Goal: Task Accomplishment & Management: Complete application form

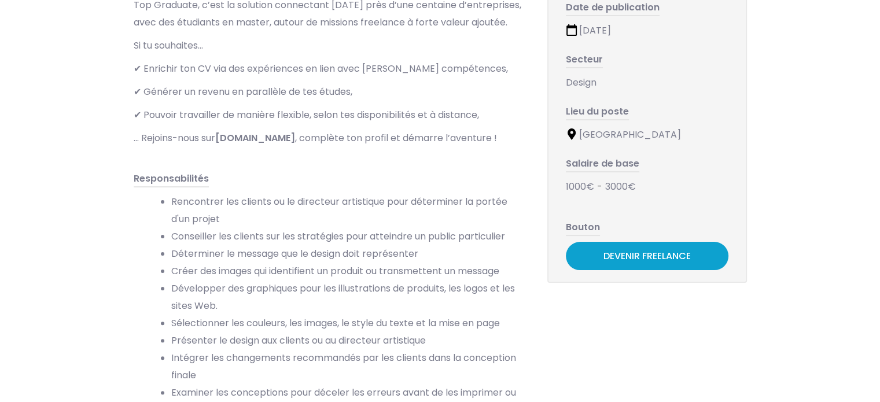
scroll to position [231, 0]
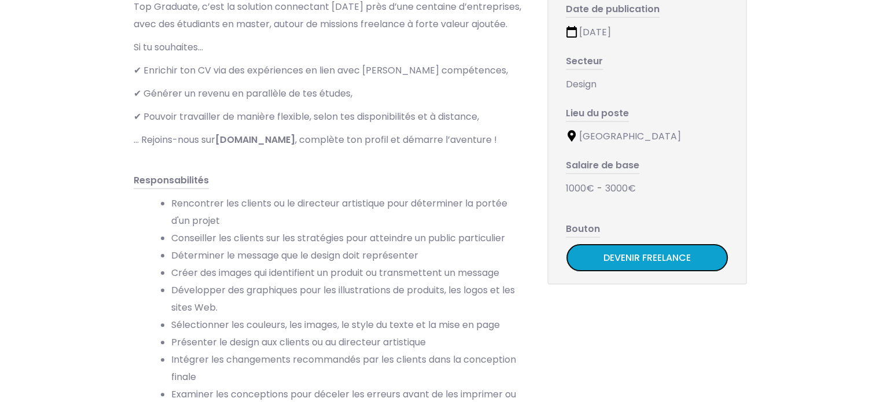
click at [625, 261] on link "Devenir Freelance" at bounding box center [647, 258] width 163 height 28
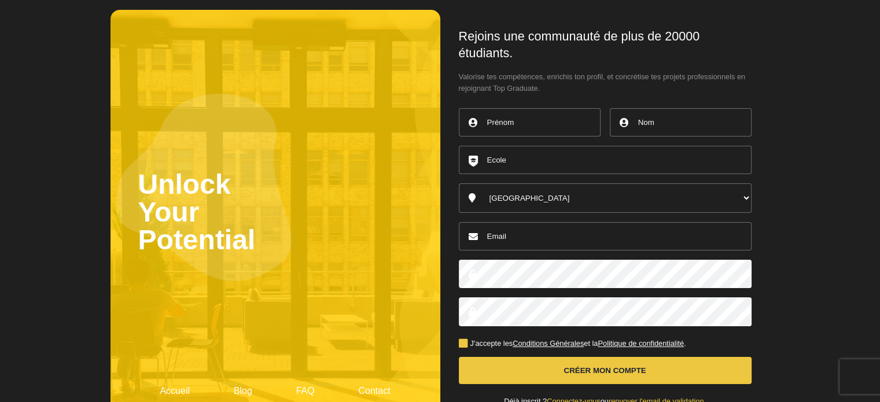
scroll to position [37, 0]
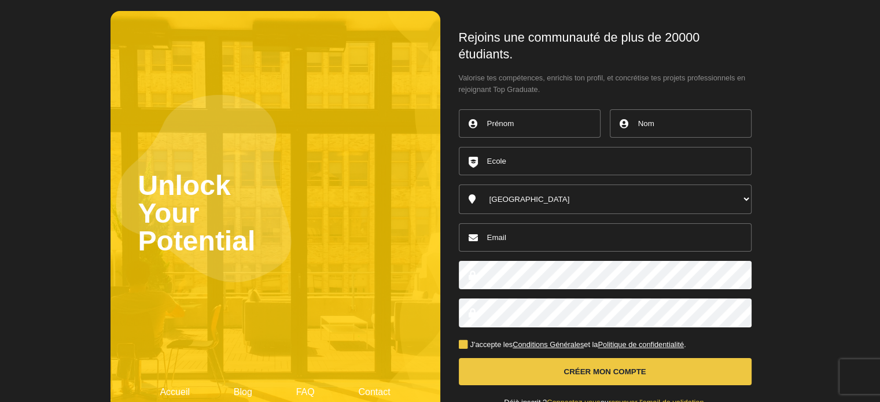
click at [519, 129] on input "text" at bounding box center [530, 123] width 142 height 28
type input "Lola"
click at [655, 129] on input "text" at bounding box center [681, 123] width 142 height 28
type input "Perrissin-Fabert"
click at [534, 164] on input "text" at bounding box center [605, 161] width 293 height 28
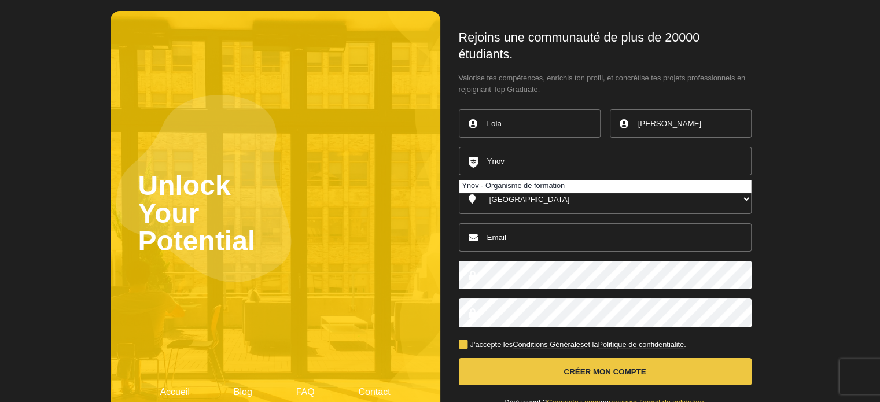
click at [509, 185] on li "Ynov - Organisme de formation" at bounding box center [606, 186] width 292 height 13
type input "Ynov - Organisme de formation"
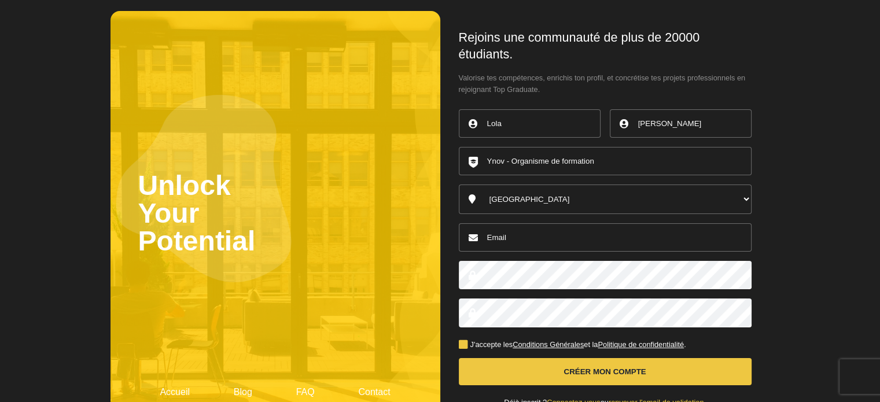
click at [520, 203] on select "Australia Belgique Canada England France Germany Ireland Italy Luxembourg Nethe…" at bounding box center [605, 200] width 293 height 30
click at [459, 185] on select "Australia Belgique Canada England France Germany Ireland Italy Luxembourg Nethe…" at bounding box center [605, 200] width 293 height 30
click at [509, 158] on input "Ynov - Organisme de formation" at bounding box center [605, 161] width 293 height 28
click at [541, 238] on input "email" at bounding box center [605, 237] width 293 height 28
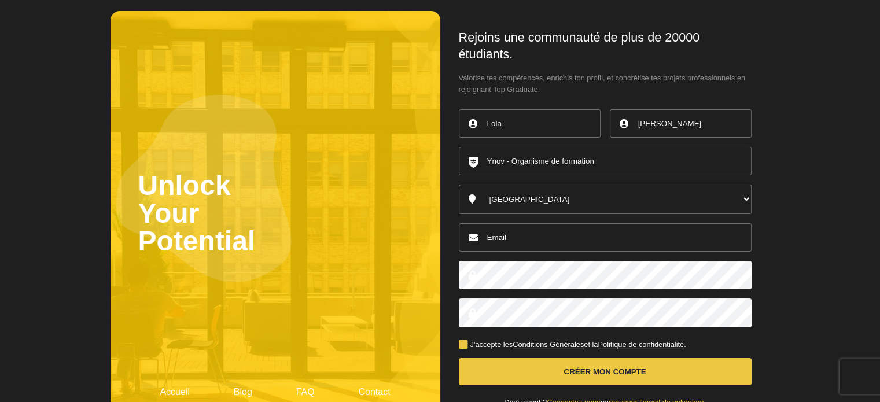
type input "lola.perrissin@gmail.com"
click at [459, 344] on label "J'accepte les Conditions Générales et la Politique de confidentialité ." at bounding box center [572, 345] width 227 height 8
click at [0, 0] on input "J'accepte les Conditions Générales et la Politique de confidentialité ." at bounding box center [0, 0] width 0 height 0
click at [516, 377] on button "Créer mon compte" at bounding box center [605, 371] width 293 height 27
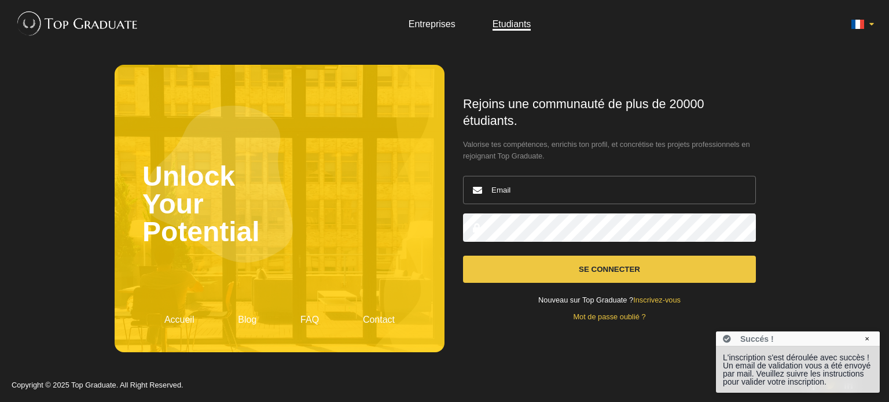
click at [509, 302] on div "Nouveau sur Top Graduate ? Inscrivez-vous" at bounding box center [609, 301] width 293 height 8
type input "lola.perrissin@gmail.com"
click at [544, 269] on button "Se connecter" at bounding box center [609, 269] width 293 height 27
click at [541, 264] on button "Se connecter" at bounding box center [609, 269] width 293 height 27
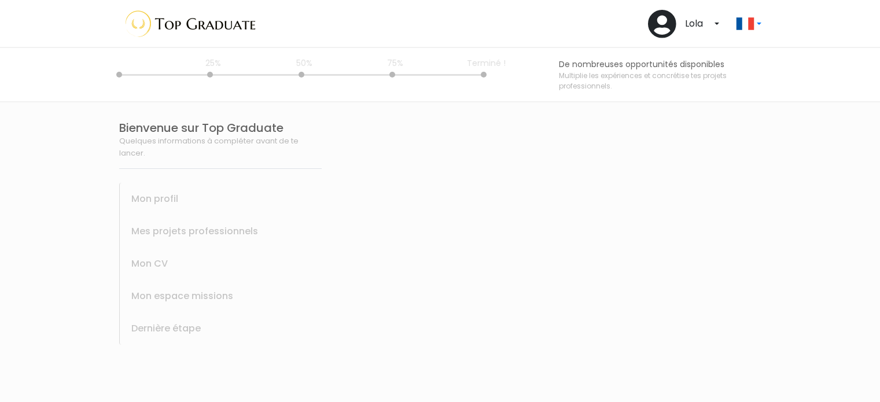
select select
click at [322, 248] on div "Mes projets professionnels" at bounding box center [220, 231] width 203 height 32
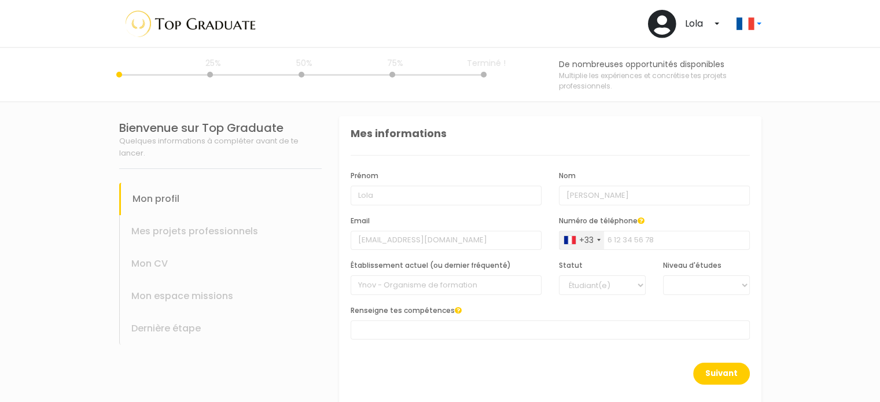
scroll to position [19, 0]
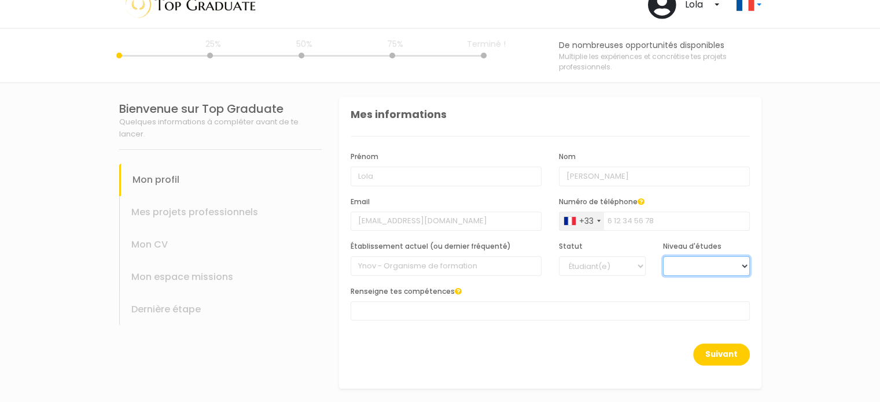
click at [709, 263] on select "BAC +6 BAC +5 BAC +4 BAC +3 BAC +2 BAC +1" at bounding box center [706, 266] width 87 height 20
select select "3"
click at [663, 256] on select "BAC +6 BAC +5 BAC +4 BAC +3 BAC +2 BAC +1" at bounding box center [706, 266] width 87 height 20
click at [696, 267] on select "BAC +6 BAC +5 BAC +4 BAC +3 BAC +2 BAC +1" at bounding box center [706, 266] width 87 height 20
click at [663, 256] on select "BAC +6 BAC +5 BAC +4 BAC +3 BAC +2 BAC +1" at bounding box center [706, 266] width 87 height 20
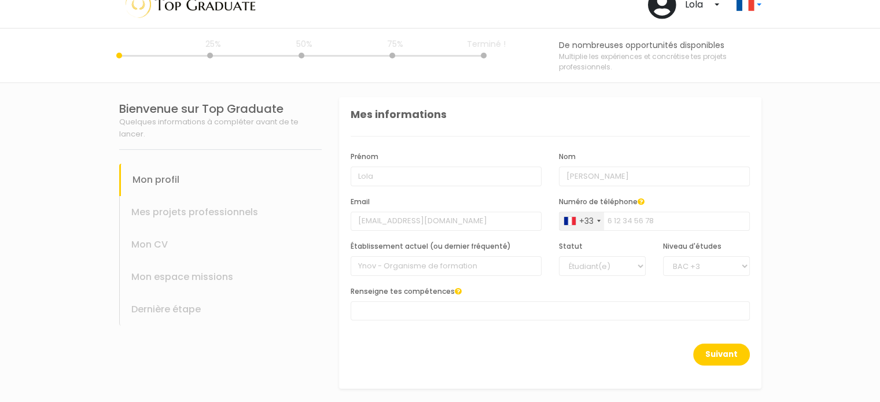
click at [472, 305] on span at bounding box center [550, 311] width 399 height 19
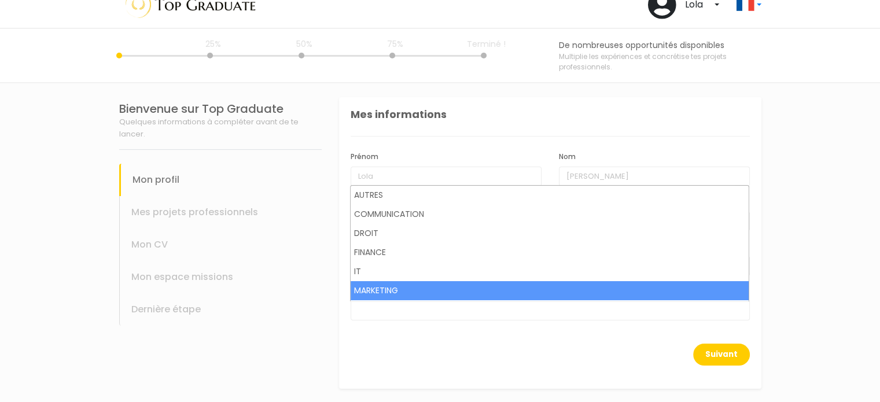
click at [370, 314] on span at bounding box center [550, 311] width 399 height 19
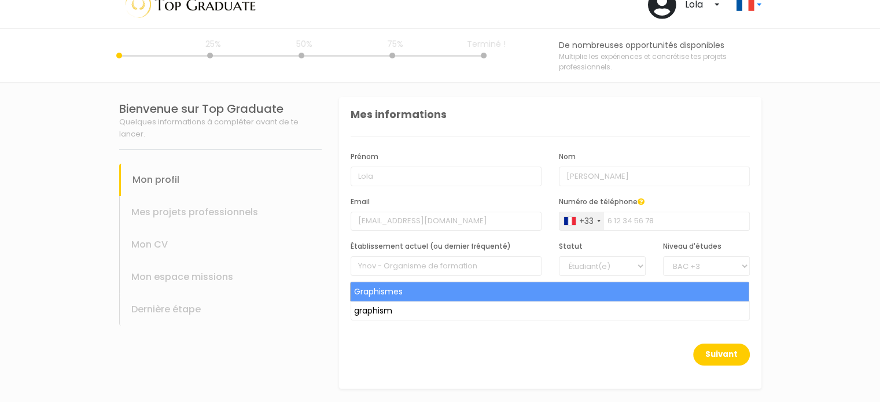
type input "graphism"
select select "41"
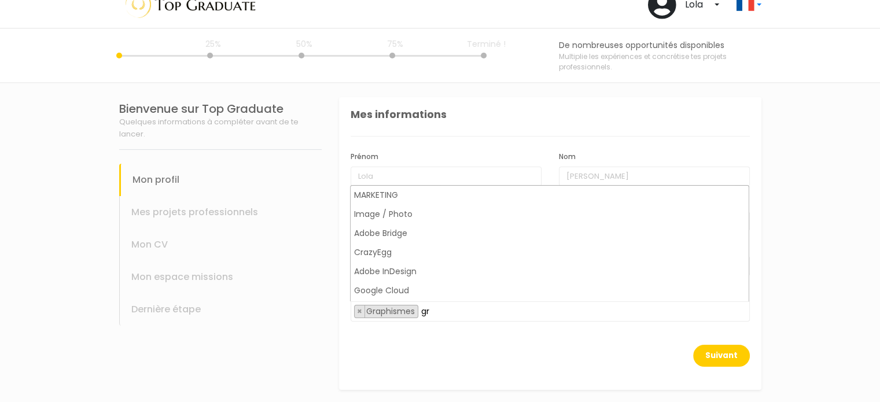
scroll to position [0, 0]
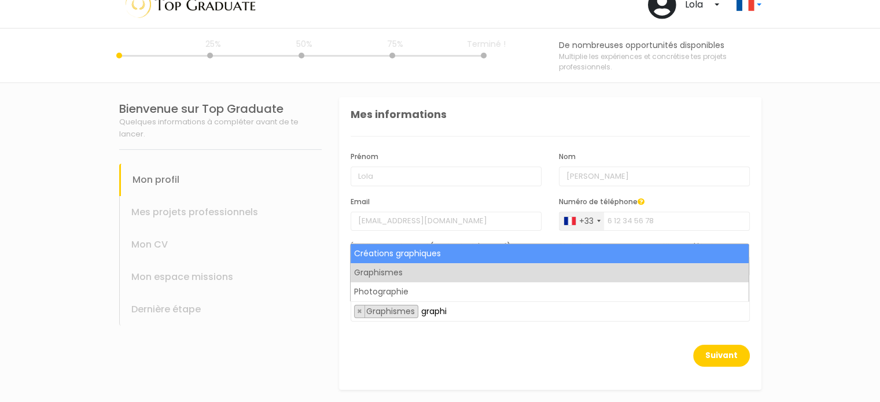
type input "graphi"
select select "38"
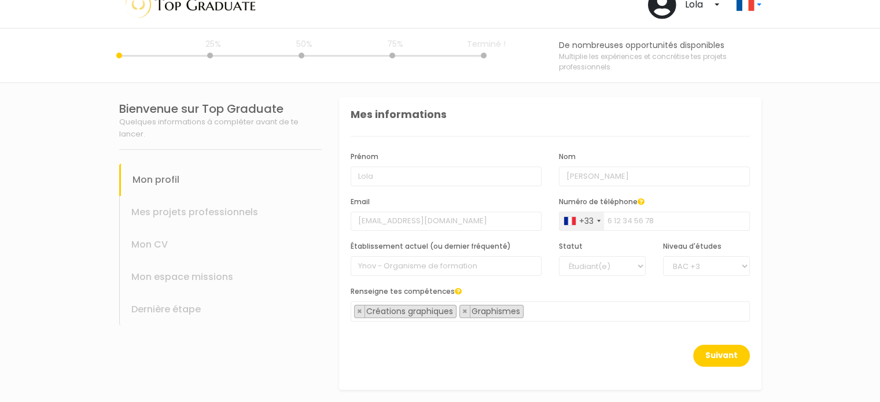
type input "w"
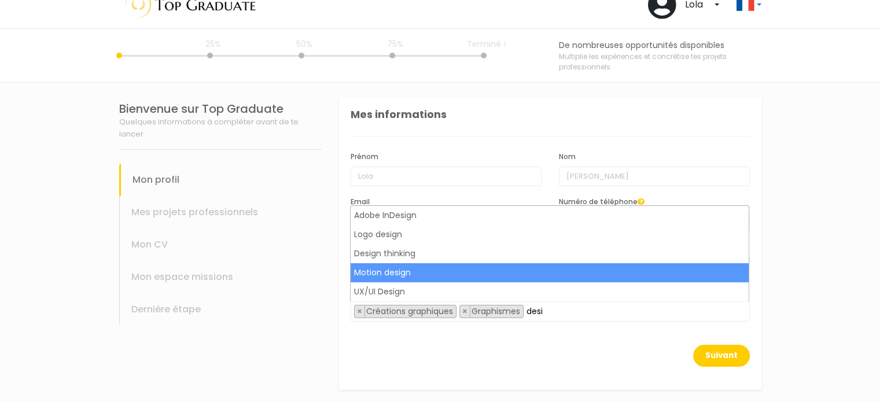
type input "desi"
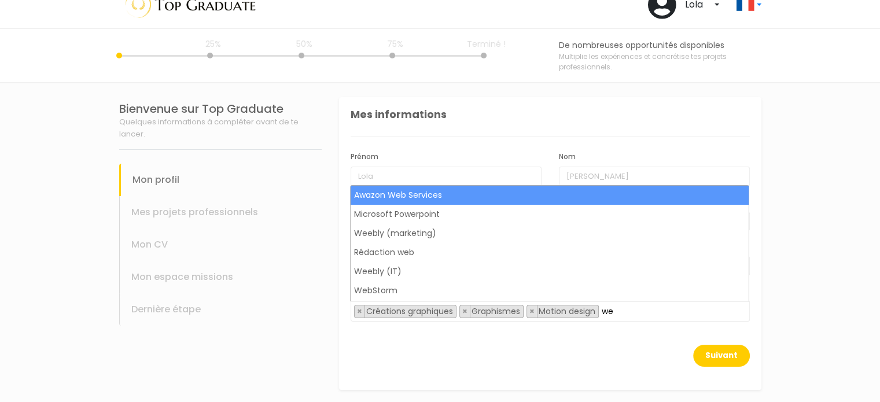
type input "w"
type input "comm"
select select "30"
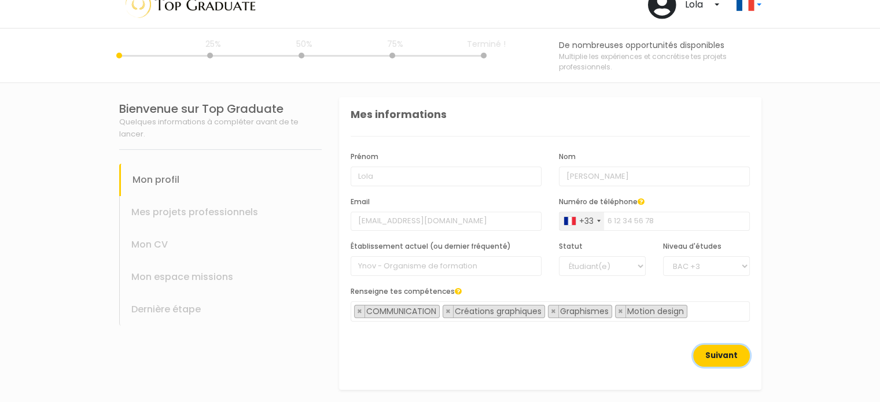
click at [731, 352] on button "Suivant" at bounding box center [721, 356] width 57 height 22
click at [870, 361] on link at bounding box center [869, 360] width 7 height 7
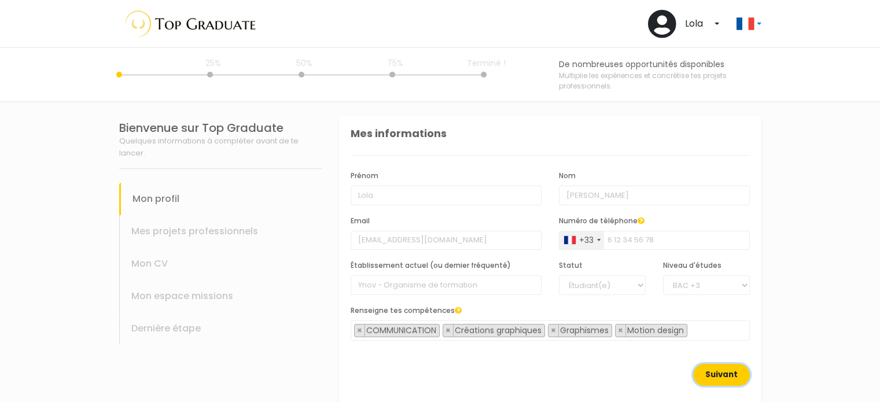
click at [730, 377] on button "Suivant" at bounding box center [721, 375] width 57 height 22
drag, startPoint x: 736, startPoint y: 328, endPoint x: 803, endPoint y: 233, distance: 116.3
click at [803, 233] on section "Bienvenue sur Top Graduate Quelques informations à compléter avant de te lancer…" at bounding box center [440, 262] width 880 height 321
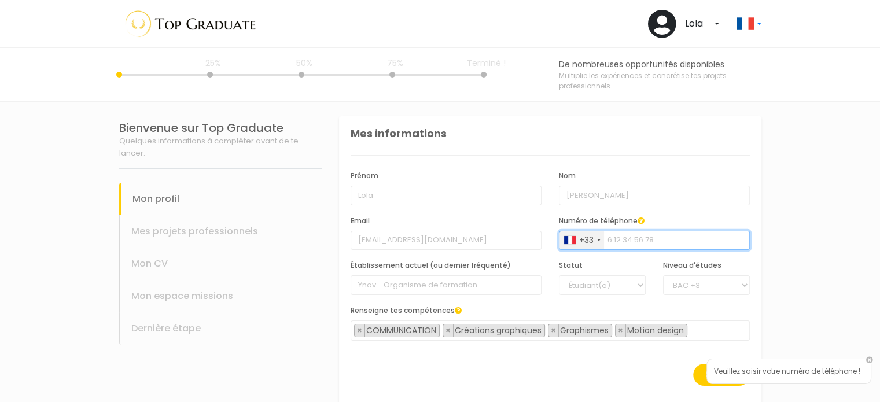
click at [638, 240] on input "Numéro de téléphone" at bounding box center [654, 241] width 191 height 20
type input "0767930005"
click at [658, 374] on div "Suivant" at bounding box center [550, 382] width 399 height 36
click at [697, 373] on button "Suivant" at bounding box center [721, 375] width 57 height 22
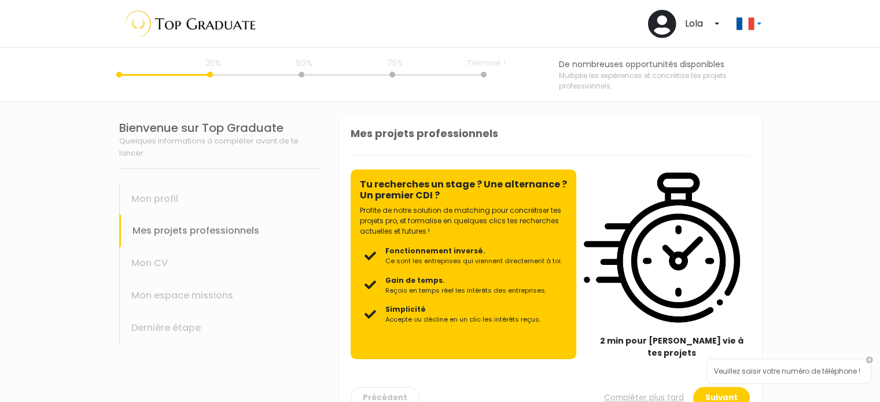
scroll to position [17, 0]
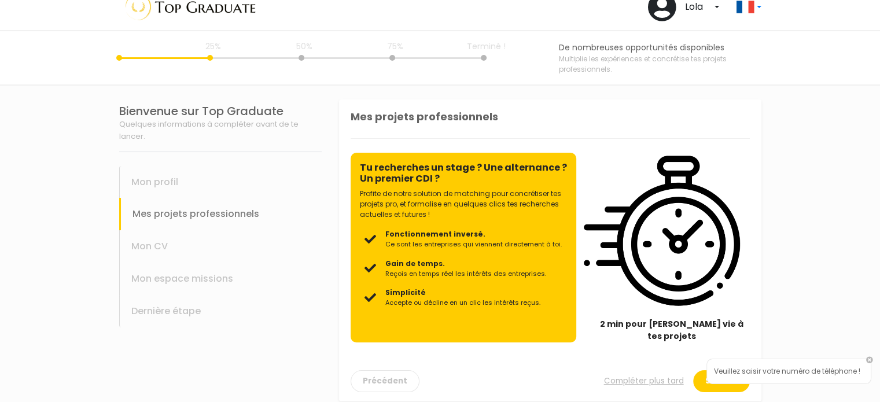
click at [472, 242] on span "Ce sont les entreprises qui viennent directement à toi." at bounding box center [473, 245] width 177 height 10
click at [635, 276] on img at bounding box center [662, 231] width 156 height 156
click at [869, 358] on link at bounding box center [869, 360] width 7 height 7
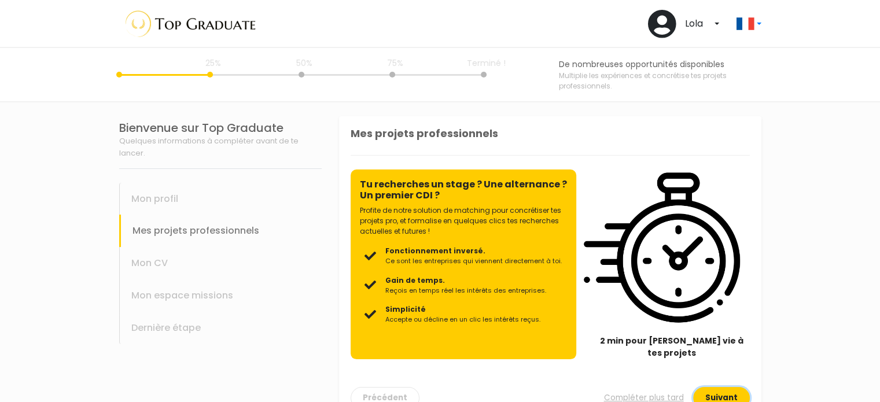
click at [721, 387] on button "Suivant" at bounding box center [721, 398] width 57 height 22
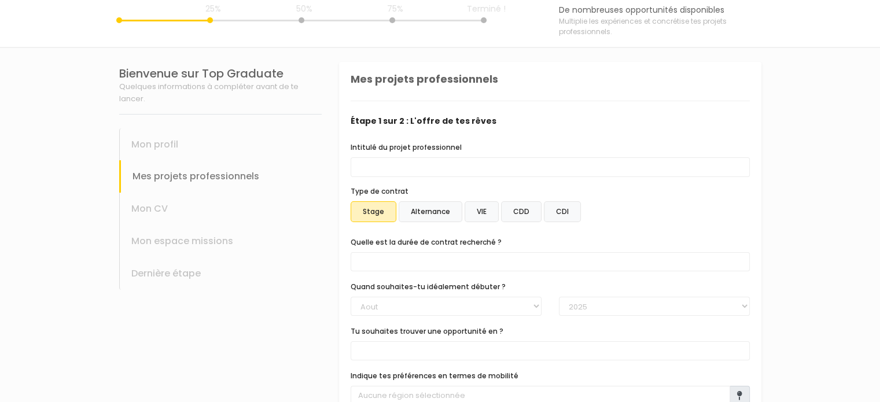
scroll to position [62, 0]
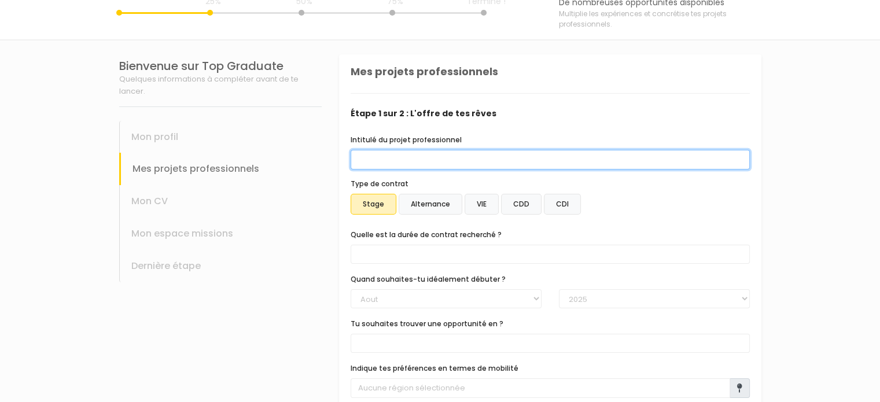
click at [481, 157] on input "Intitulé du projet professionnel" at bounding box center [550, 160] width 399 height 20
type input "Alternance en Graphisme"
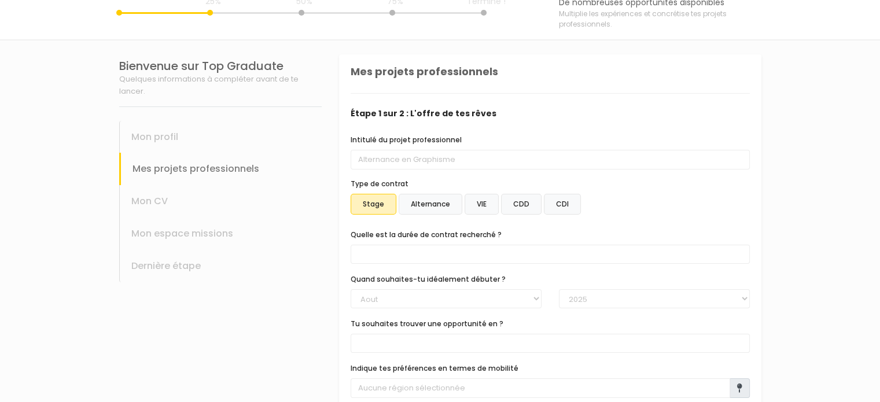
click at [429, 201] on label "Alternance" at bounding box center [431, 204] width 64 height 21
click at [339, 54] on input "Alternance" at bounding box center [339, 54] width 0 height 0
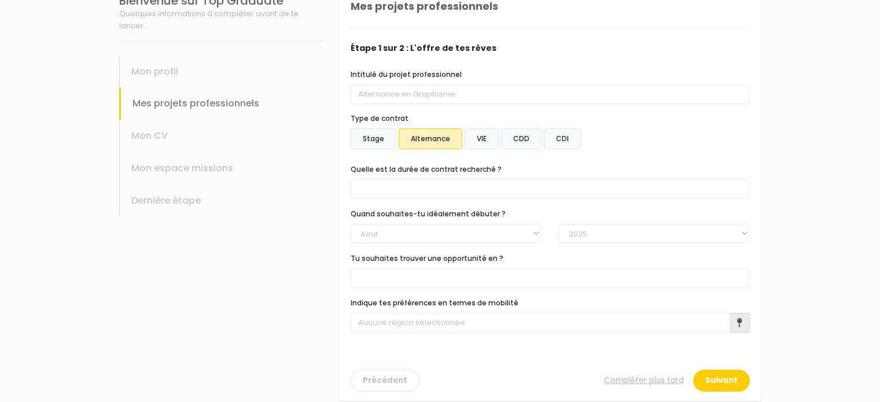
scroll to position [131, 0]
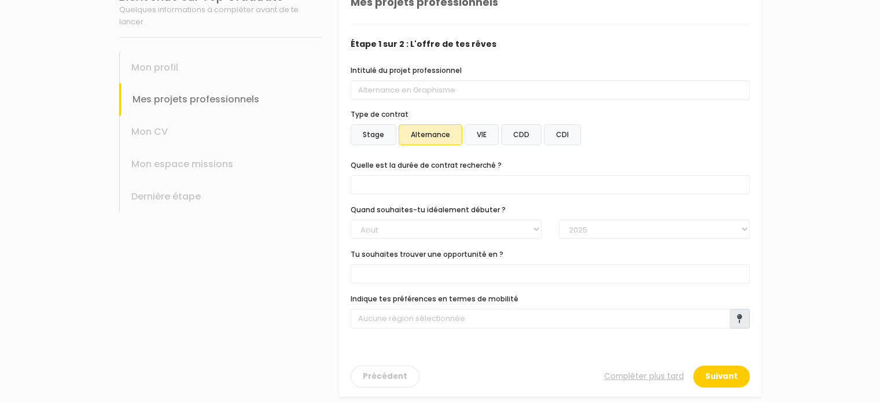
click at [431, 185] on span at bounding box center [550, 184] width 399 height 19
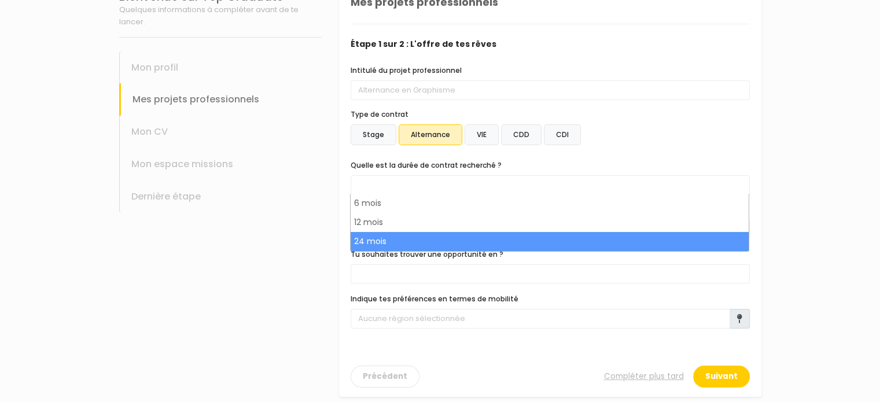
select select "text.offer.duration.24_months"
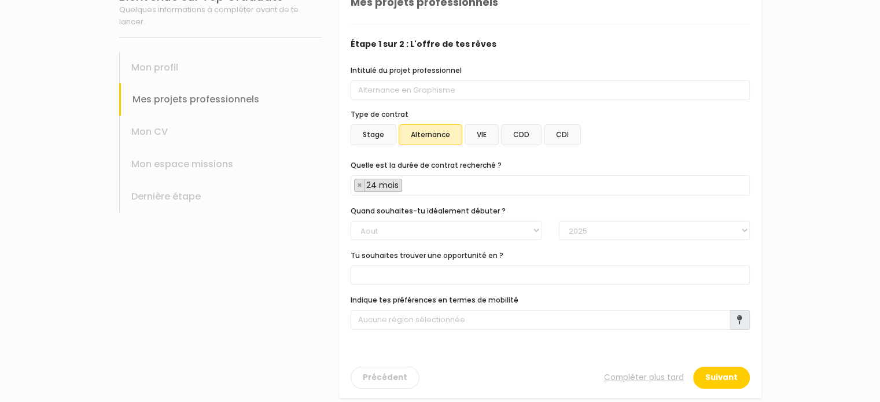
scroll to position [24, 0]
click at [426, 227] on select "Janvier Février Mars Avril Mai Juin Juillet Aout Septembre Octobre Novembre Déc…" at bounding box center [446, 231] width 191 height 20
select select "09"
click at [351, 221] on select "Janvier Février Mars Avril Mai Juin Juillet Aout Septembre Octobre Novembre Déc…" at bounding box center [446, 231] width 191 height 20
click at [589, 225] on select "2025 2026 2027 2028 2029 2030" at bounding box center [654, 231] width 191 height 20
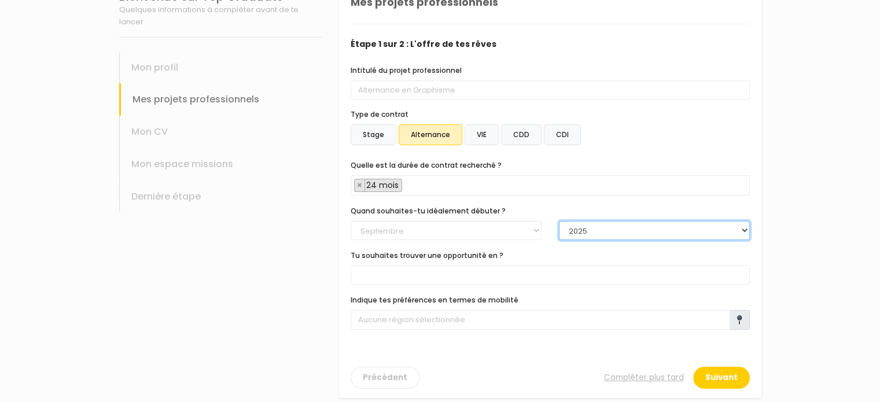
click at [589, 225] on select "2025 2026 2027 2028 2029 2030" at bounding box center [654, 231] width 191 height 20
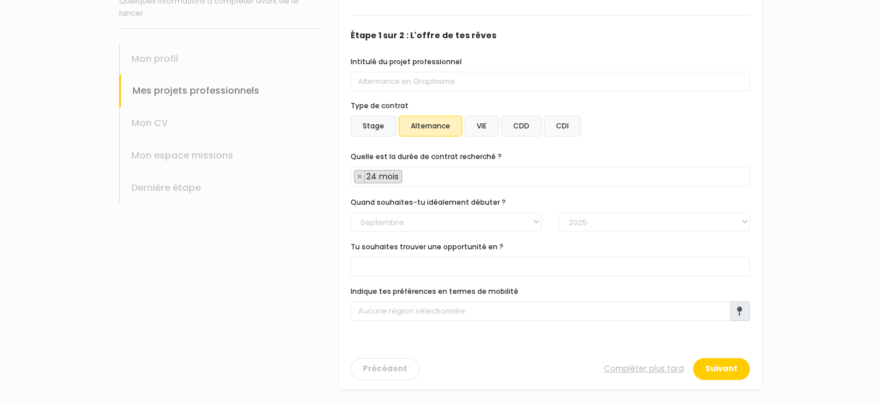
click at [407, 266] on span at bounding box center [550, 266] width 399 height 19
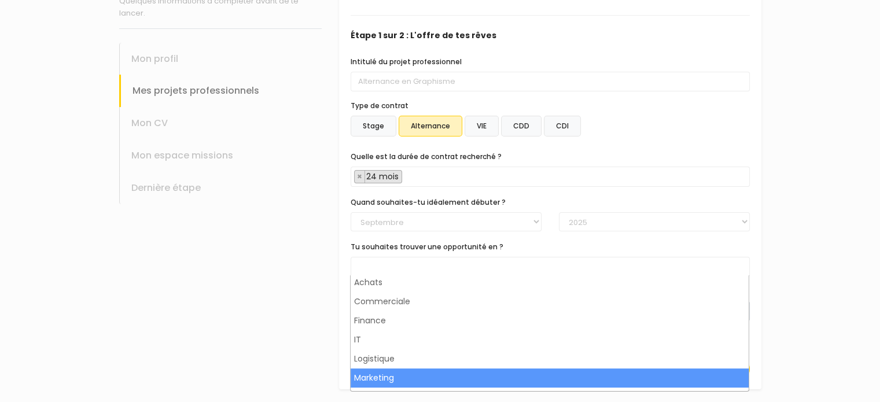
scroll to position [0, 0]
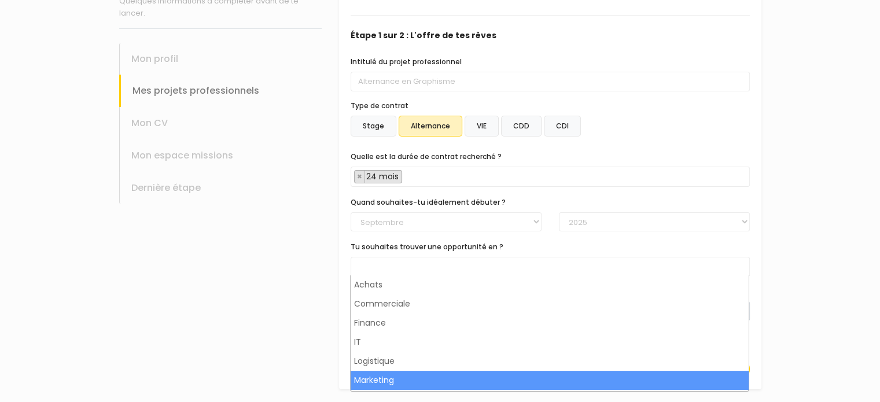
select select "8"
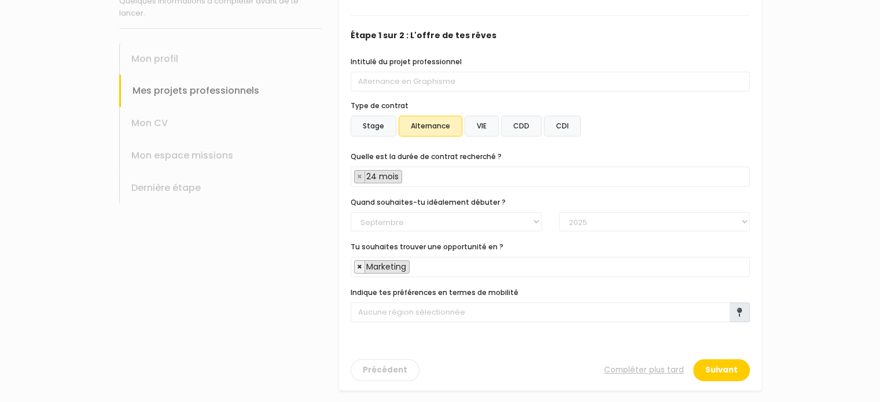
click at [358, 266] on span "×" at bounding box center [359, 267] width 5 height 12
select select
type input "g"
type input "d"
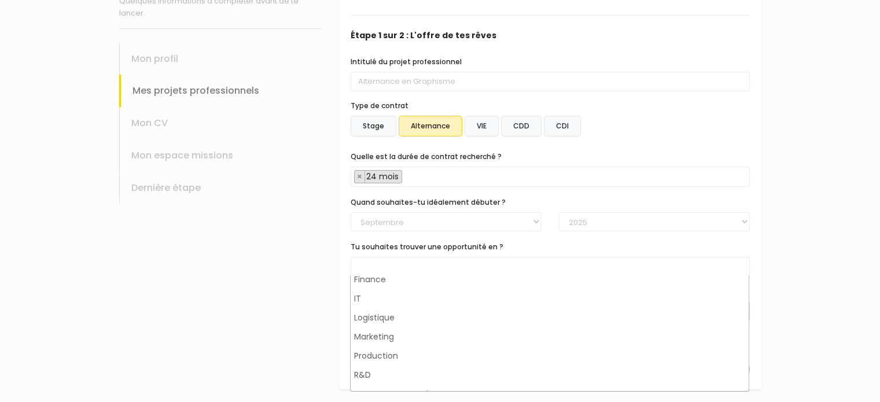
scroll to position [54, 0]
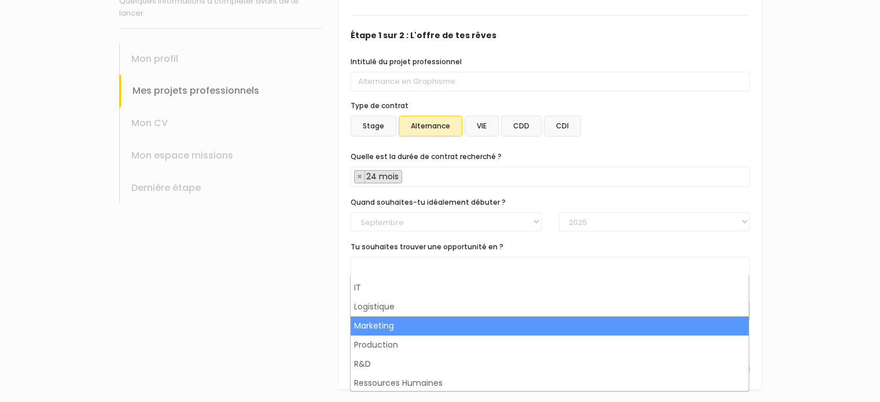
select select "8"
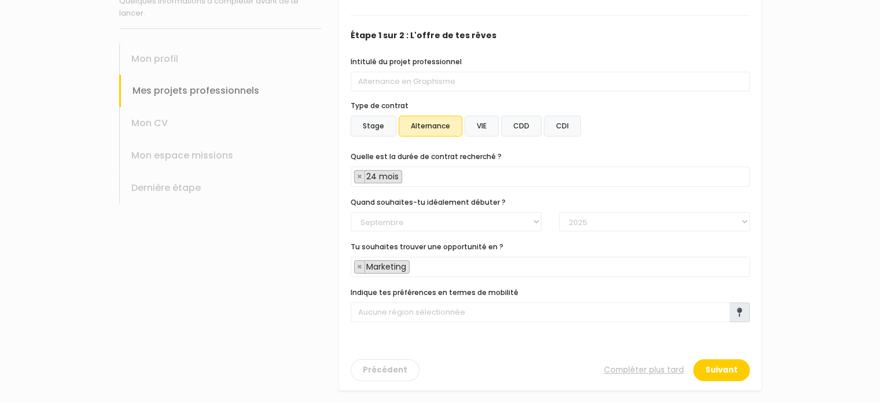
click at [734, 314] on span at bounding box center [740, 313] width 20 height 20
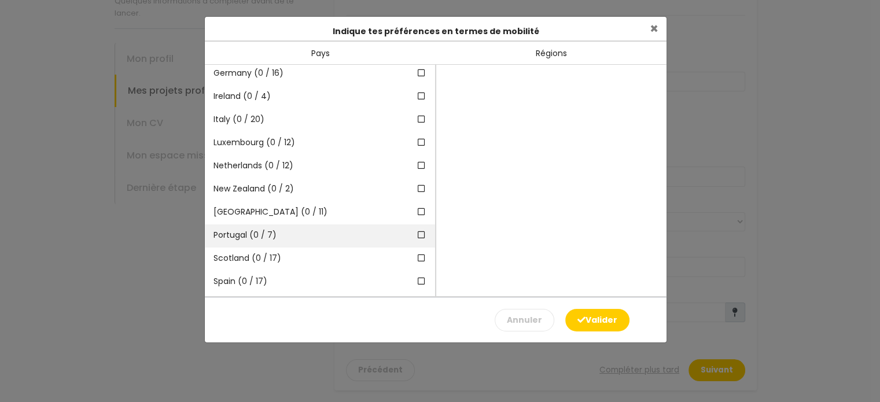
scroll to position [0, 0]
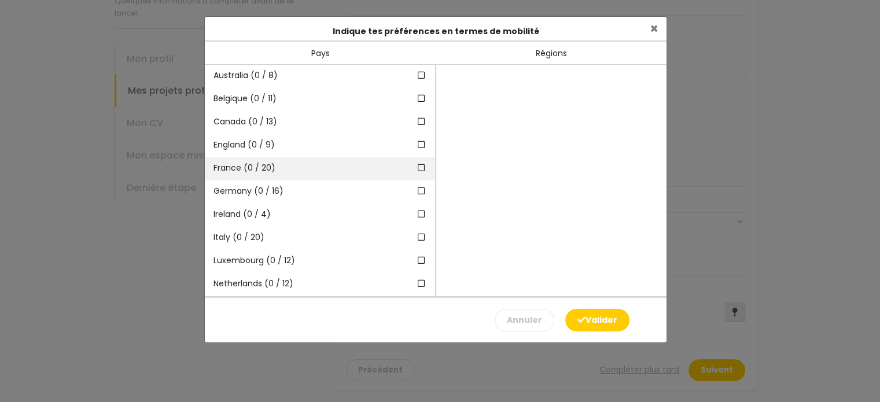
click at [299, 164] on div "France (0 / 20)" at bounding box center [320, 168] width 230 height 23
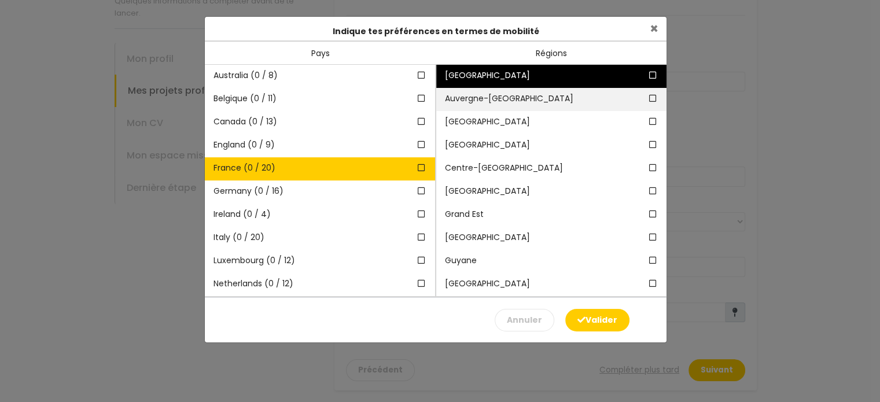
click at [512, 99] on span "Auvergne-Rhône-Alpes" at bounding box center [530, 99] width 170 height 12
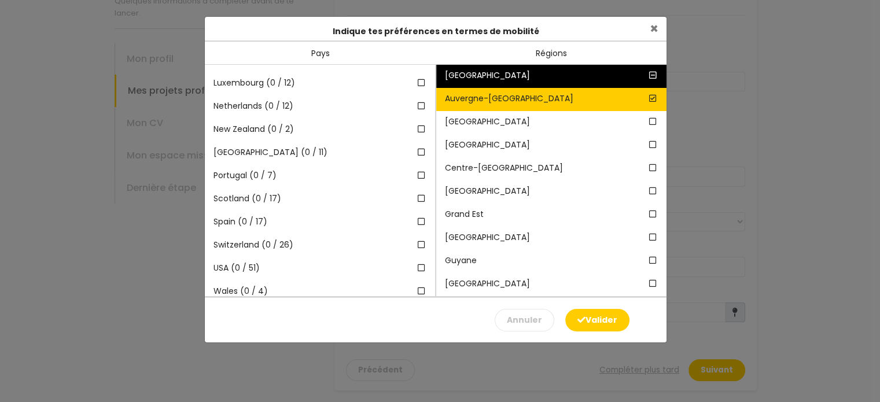
scroll to position [185, 0]
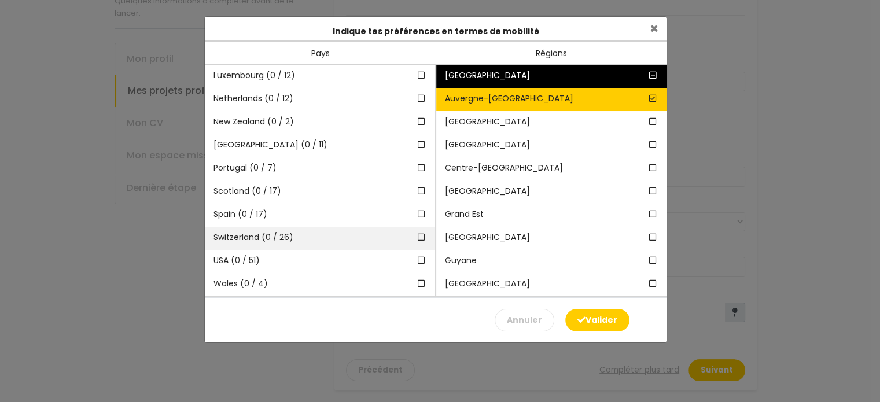
click at [287, 234] on span "Switzerland (0 / 26)" at bounding box center [254, 237] width 80 height 12
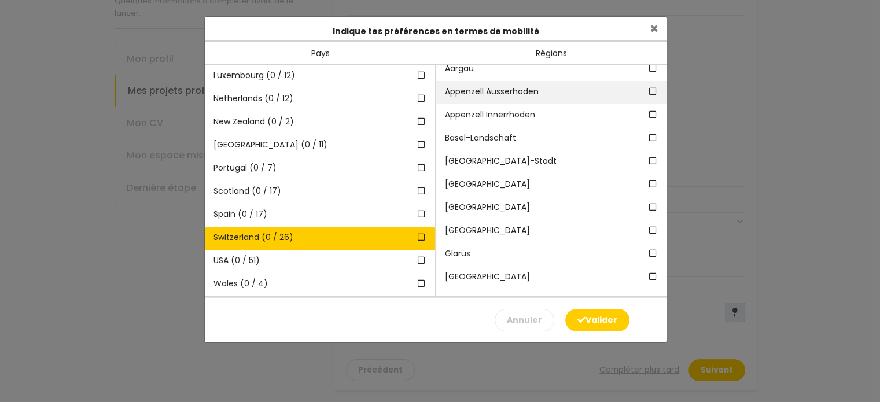
scroll to position [32, 0]
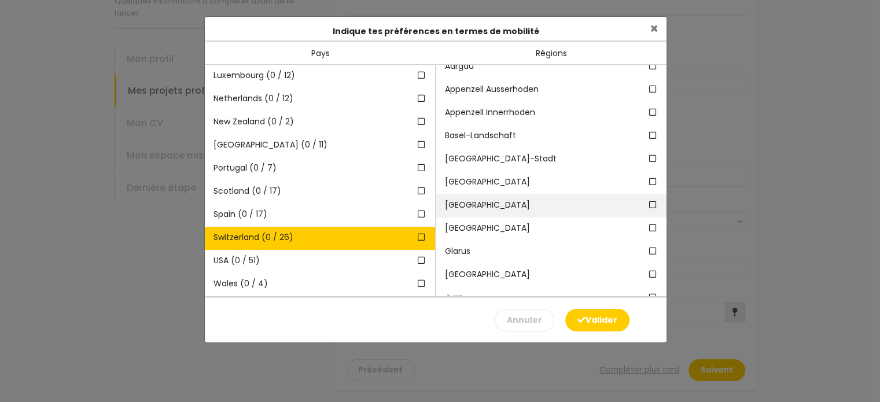
drag, startPoint x: 509, startPoint y: 118, endPoint x: 502, endPoint y: 204, distance: 85.9
click at [502, 204] on div "Australia Australian Capital Territory New South Wales Northern Territory" at bounding box center [551, 180] width 231 height 231
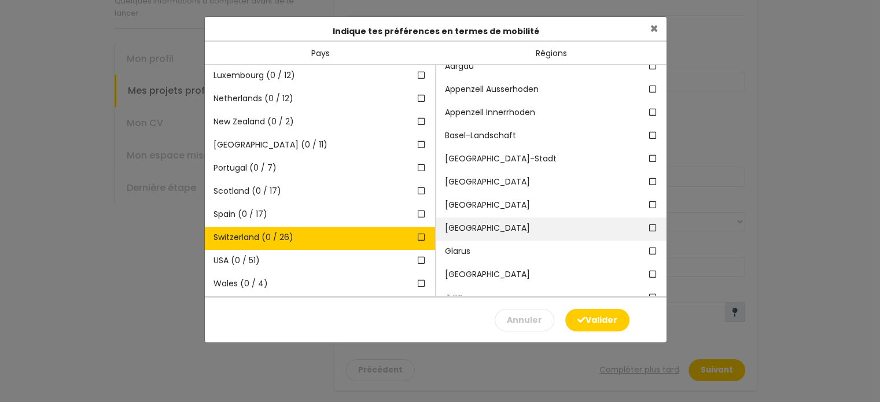
click at [474, 238] on div "Genève" at bounding box center [551, 229] width 230 height 23
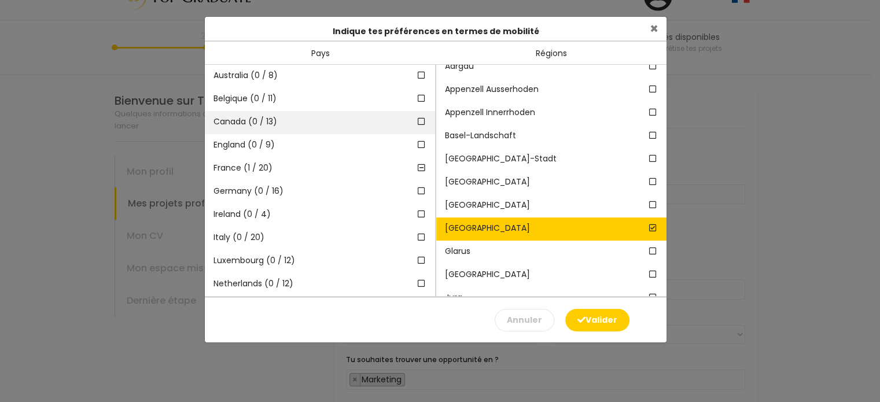
scroll to position [26, 0]
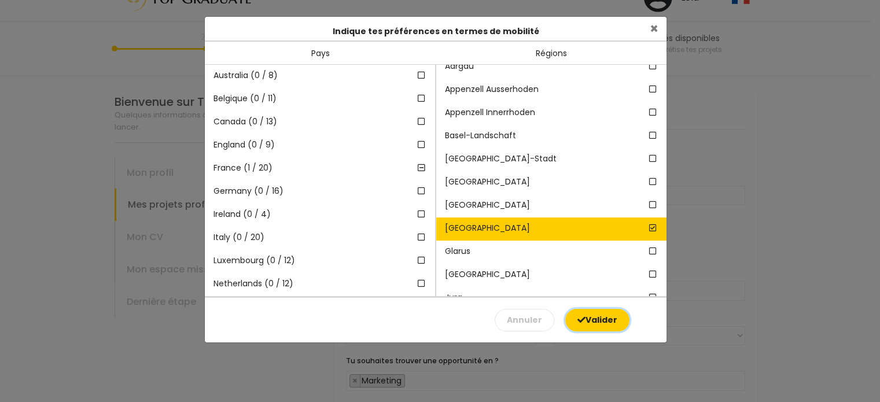
click at [587, 316] on button "Valider" at bounding box center [597, 320] width 64 height 23
type input "2 régions sélectionnées dans 2 pays"
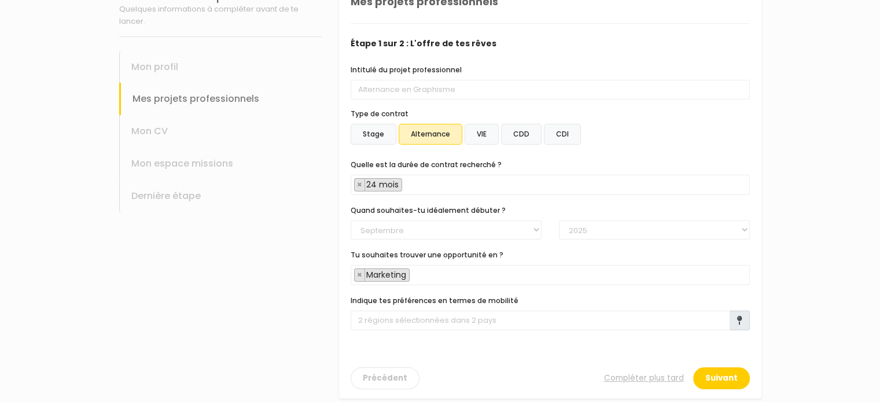
scroll to position [141, 0]
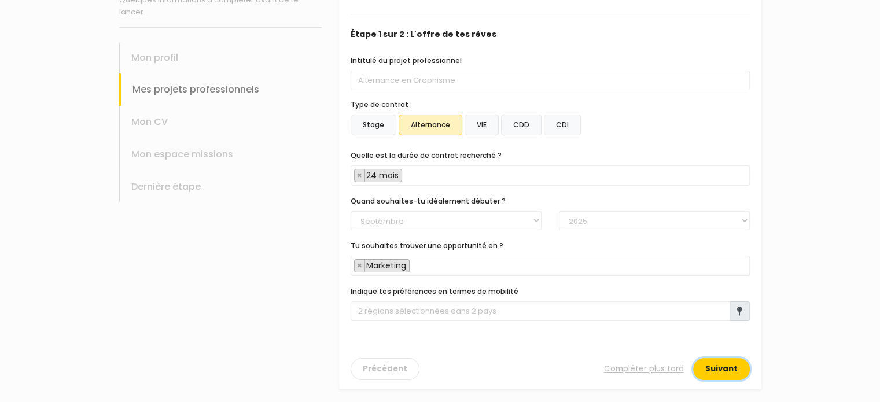
click at [731, 367] on button "Suivant" at bounding box center [721, 369] width 57 height 22
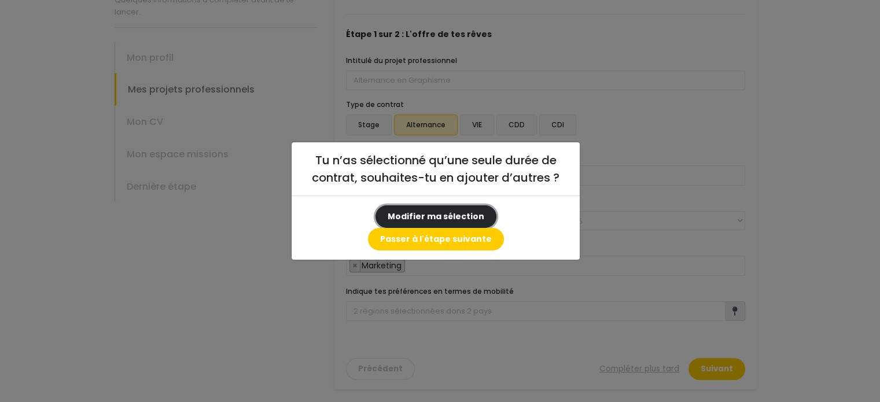
click at [395, 228] on button "Modifier ma sélection" at bounding box center [436, 216] width 121 height 23
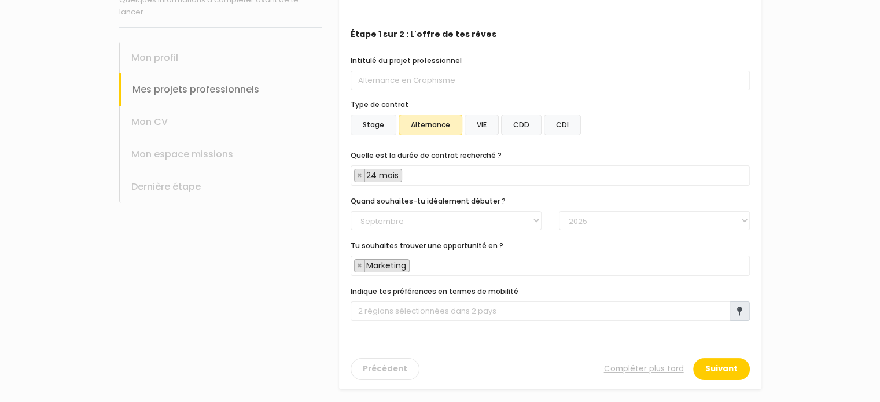
click at [447, 174] on span "× 24 mois" at bounding box center [550, 176] width 399 height 20
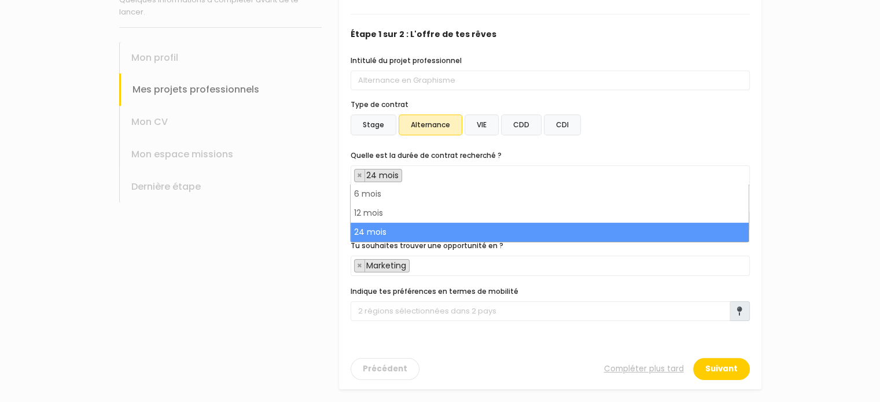
click at [518, 118] on label "CDD" at bounding box center [521, 125] width 41 height 21
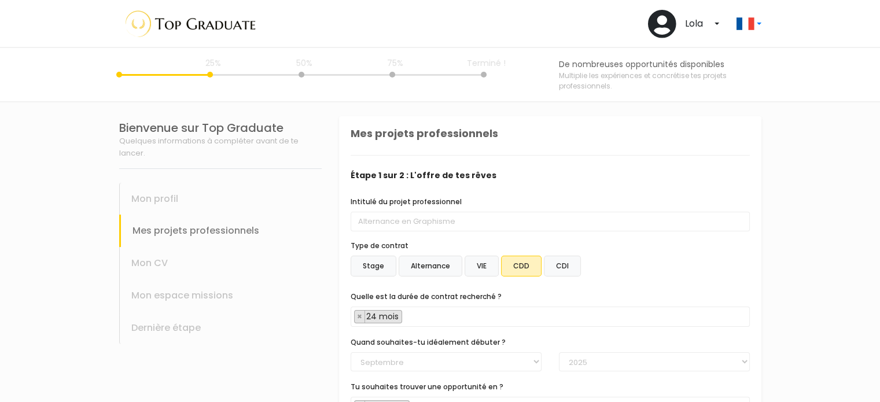
scroll to position [36, 0]
click at [422, 269] on label "Alternance" at bounding box center [431, 266] width 64 height 21
click at [339, 116] on input "Alternance" at bounding box center [339, 116] width 0 height 0
click at [434, 315] on span "× 24 mois" at bounding box center [550, 317] width 399 height 20
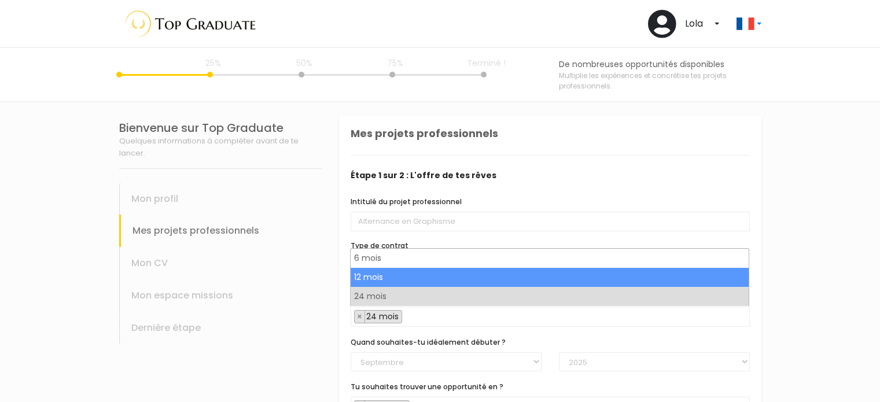
select select "text.offer.duration.12_months"
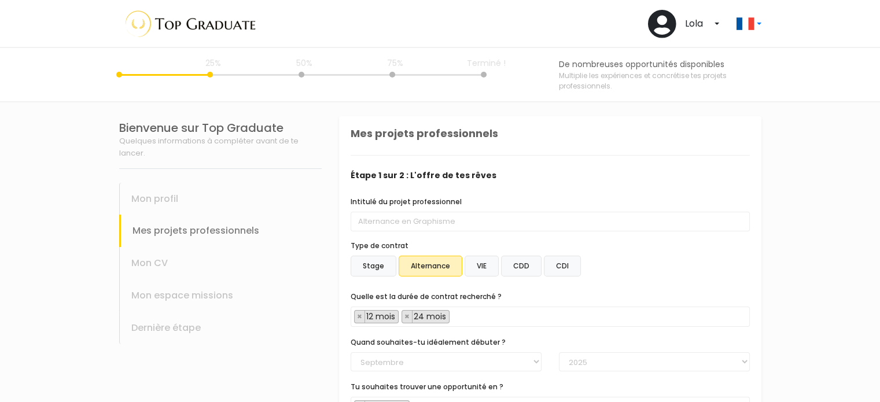
scroll to position [141, 0]
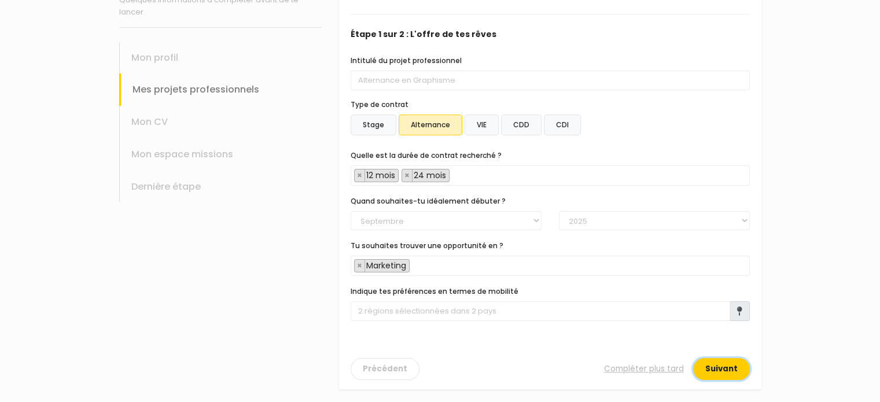
click at [715, 363] on button "Suivant" at bounding box center [721, 369] width 57 height 22
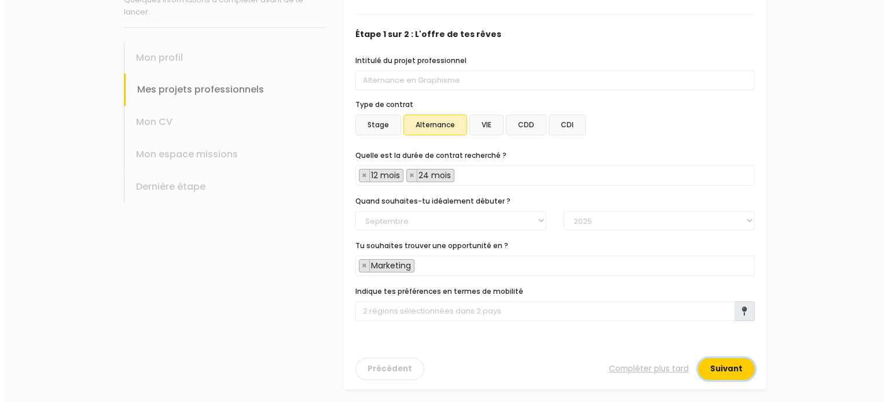
scroll to position [0, 0]
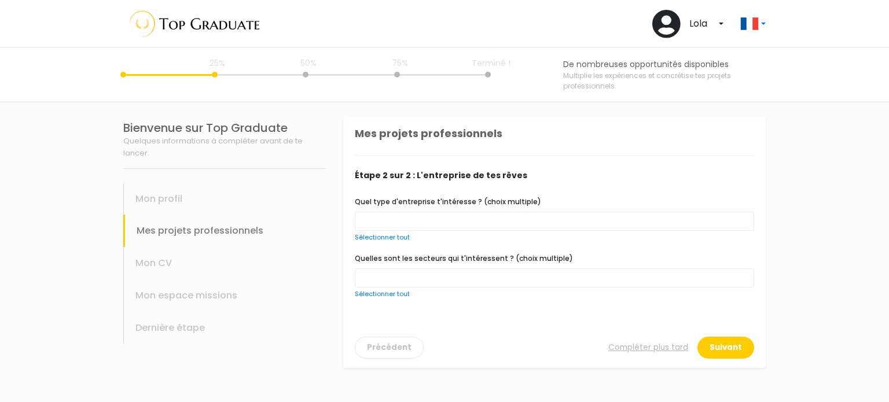
click at [451, 217] on span at bounding box center [554, 221] width 399 height 19
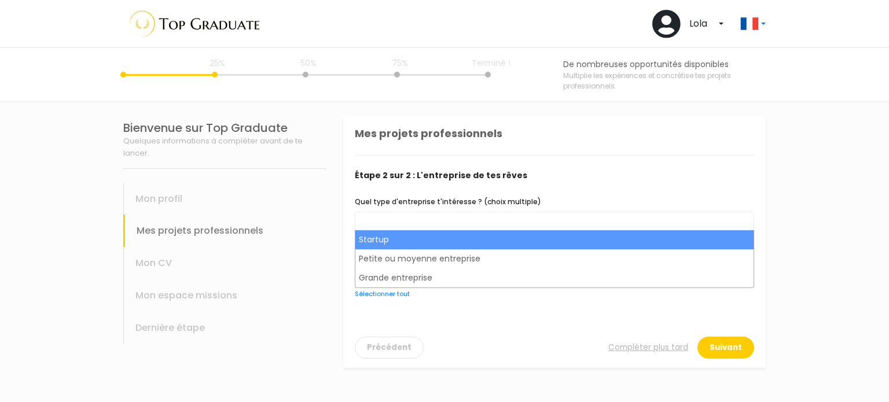
select select "choice.startup"
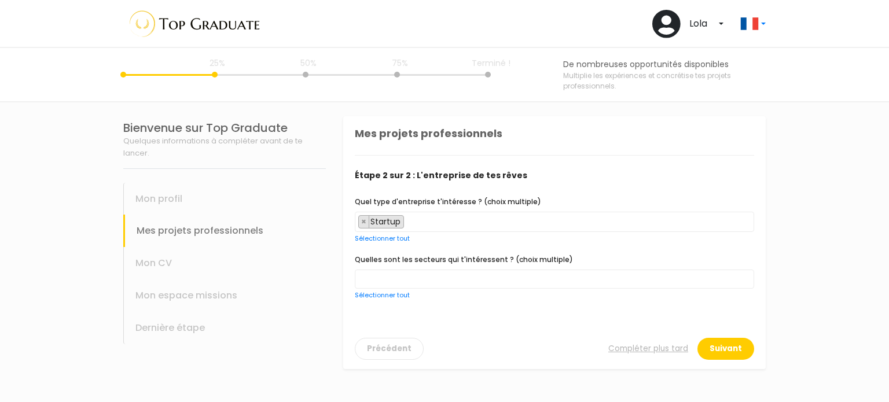
click at [450, 223] on span "× Startup" at bounding box center [554, 222] width 399 height 20
click at [512, 224] on span "× Startup × Grande entreprise" at bounding box center [554, 222] width 399 height 20
click at [438, 277] on span at bounding box center [554, 279] width 399 height 19
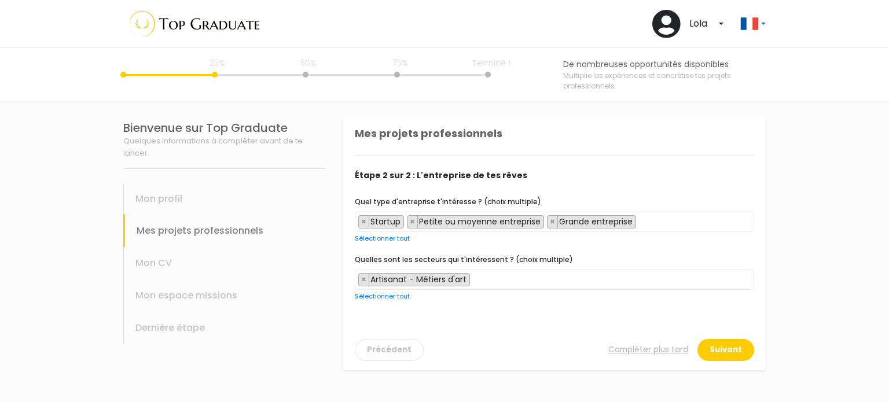
scroll to position [60, 0]
click at [524, 279] on span "× Artisanat - Métiers d'art" at bounding box center [554, 280] width 399 height 20
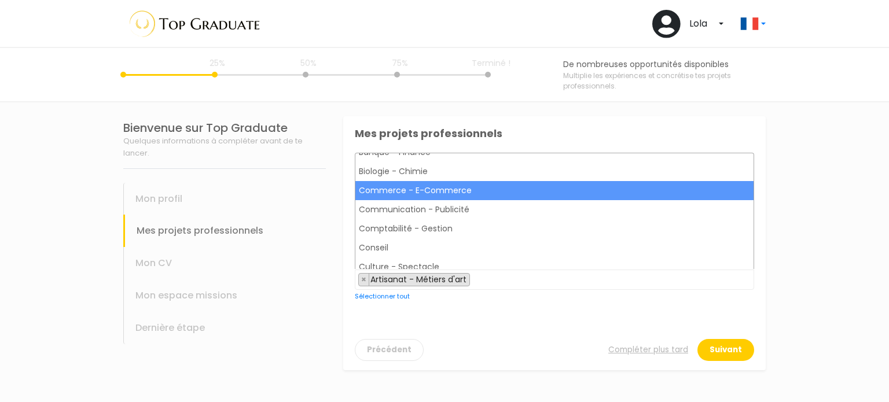
scroll to position [204, 0]
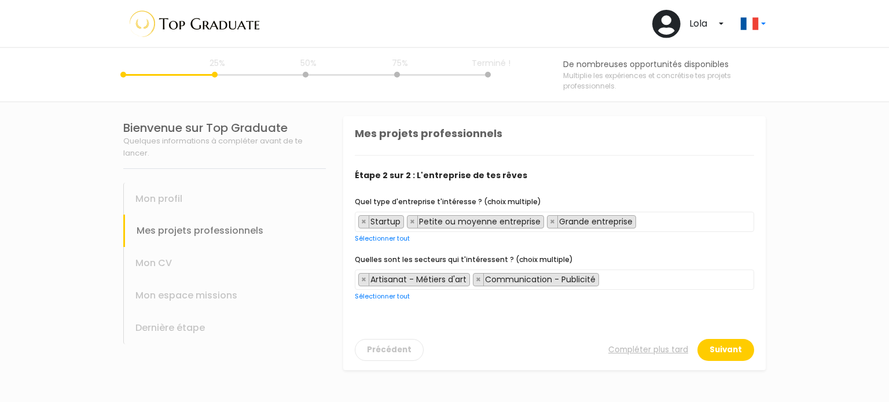
click at [629, 277] on span "× Artisanat - Métiers d'art × Communication - Publicité" at bounding box center [554, 280] width 399 height 20
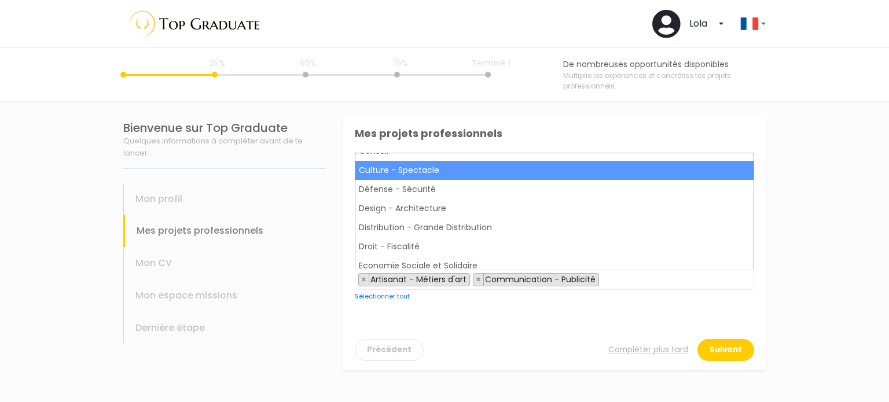
scroll to position [299, 0]
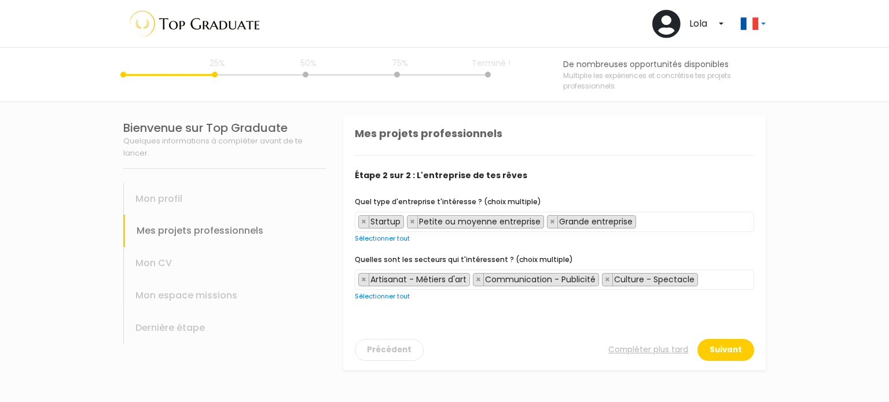
click at [708, 277] on span "× Artisanat - Métiers d'art × Communication - Publicité × Culture - Spectacle" at bounding box center [554, 280] width 399 height 20
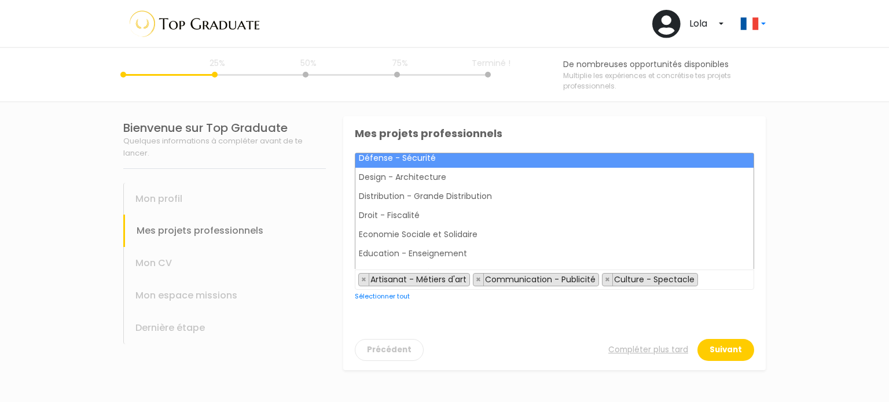
scroll to position [337, 0]
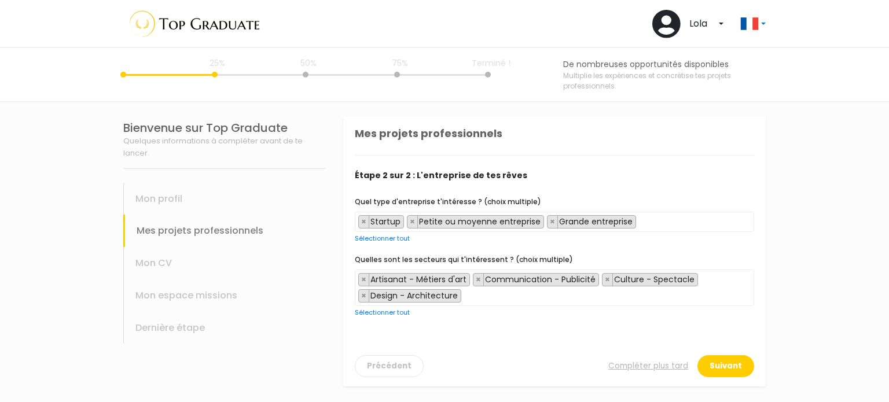
click at [484, 300] on span "× Artisanat - Métiers d'art × Communication - Publicité × Culture - Spectacle ×…" at bounding box center [554, 288] width 399 height 36
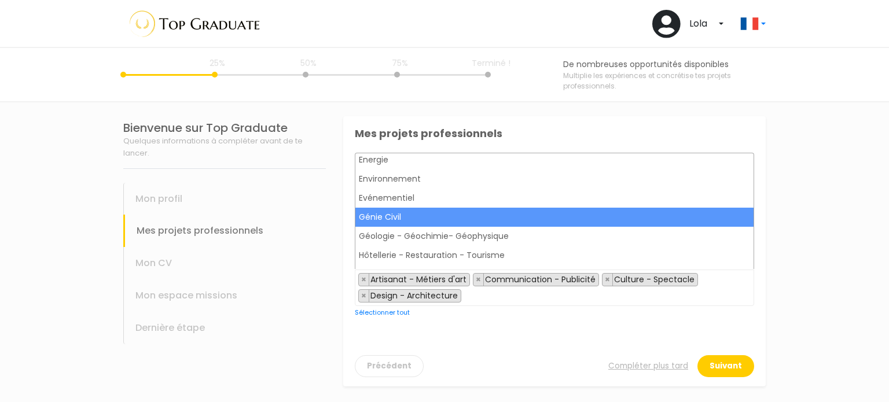
scroll to position [465, 0]
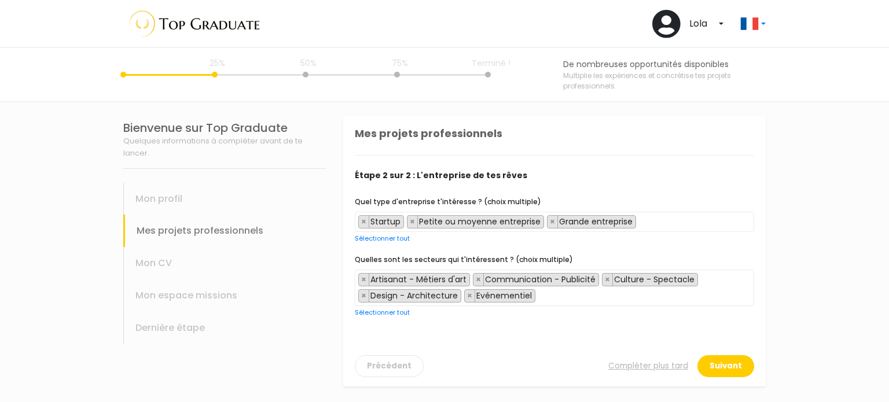
click at [549, 299] on span "× Artisanat - Métiers d'art × Communication - Publicité × Culture - Spectacle ×…" at bounding box center [554, 288] width 399 height 36
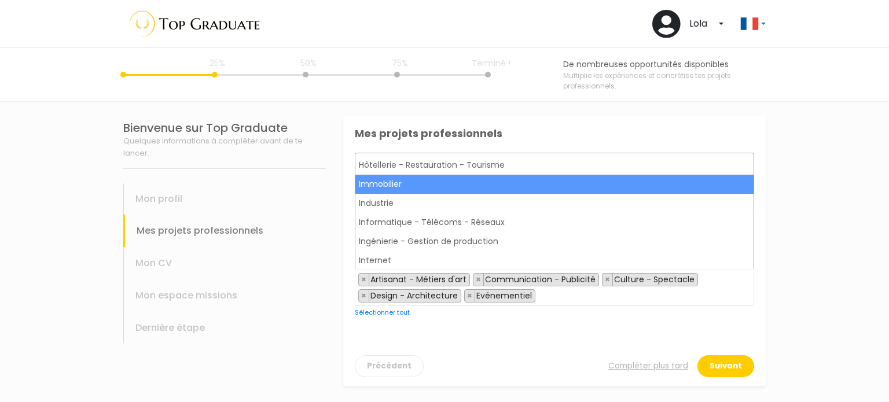
scroll to position [558, 0]
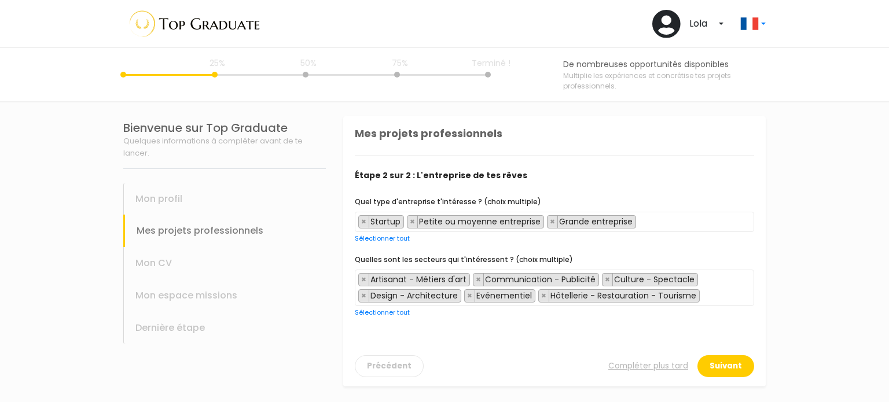
click at [715, 292] on span "× Artisanat - Métiers d'art × Communication - Publicité × Culture - Spectacle ×…" at bounding box center [554, 288] width 399 height 36
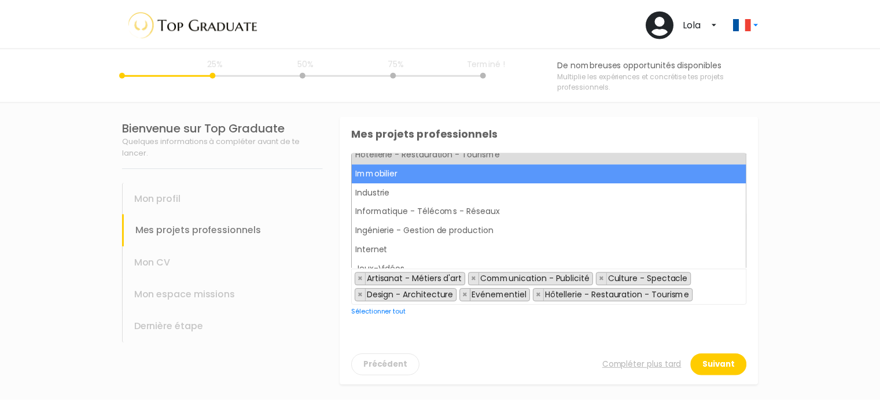
scroll to position [577, 0]
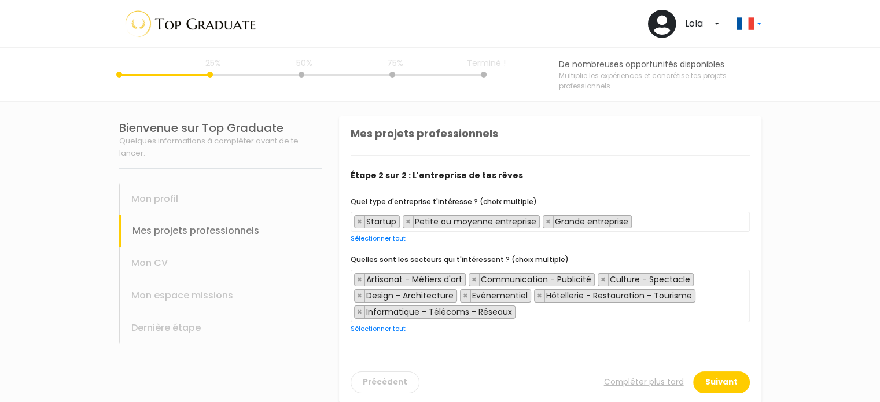
click at [578, 315] on span "× Artisanat - Métiers d'art × Communication - Publicité × Culture - Spectacle ×…" at bounding box center [550, 296] width 399 height 53
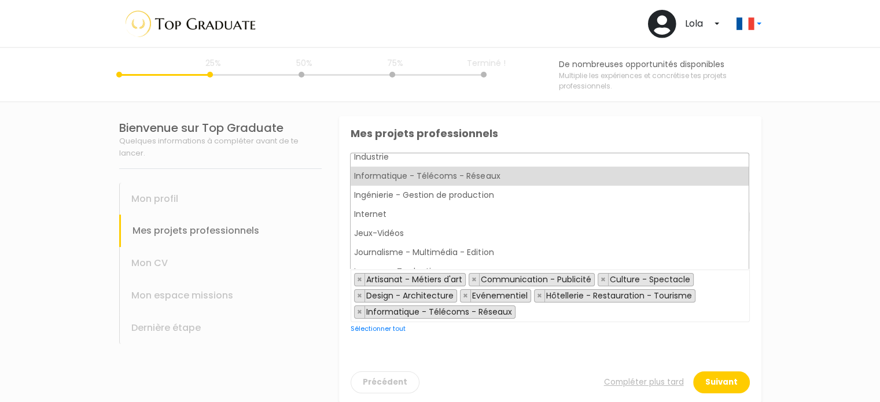
scroll to position [599, 0]
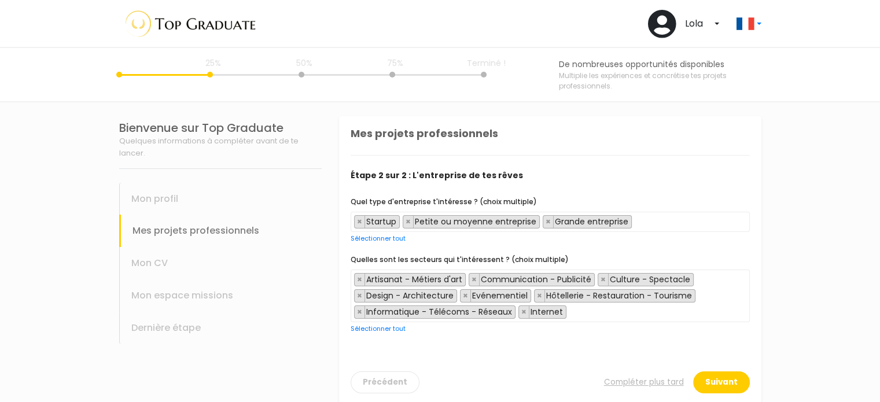
click at [600, 311] on span "× Artisanat - Métiers d'art × Communication - Publicité × Culture - Spectacle ×…" at bounding box center [550, 296] width 399 height 53
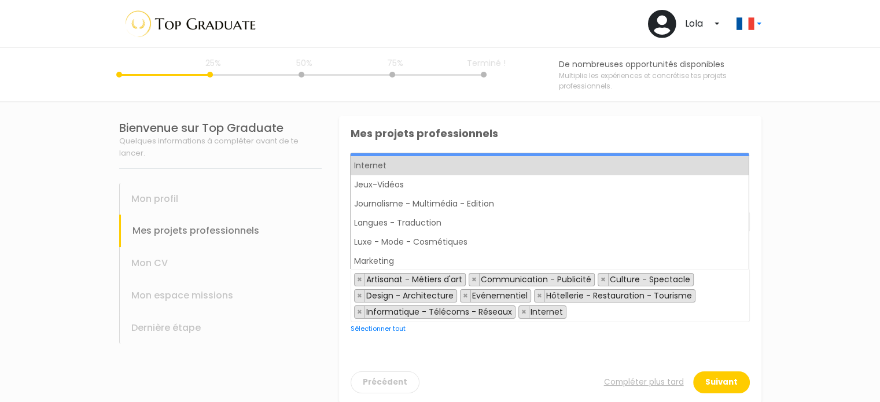
scroll to position [667, 0]
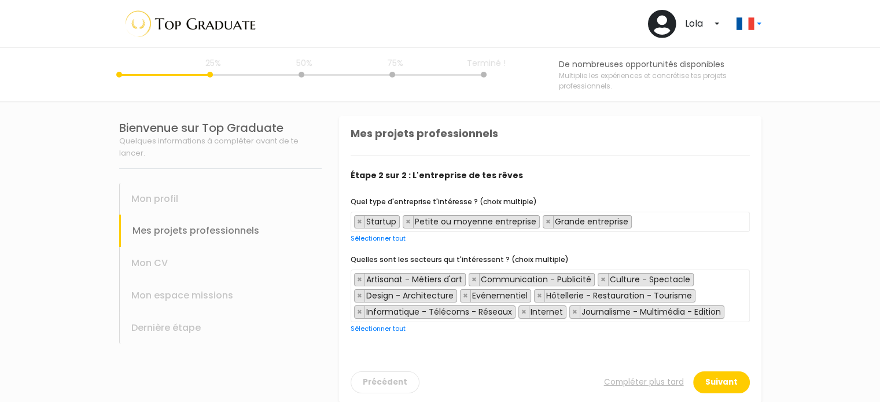
click at [729, 311] on span "× Artisanat - Métiers d'art × Communication - Publicité × Culture - Spectacle ×…" at bounding box center [550, 296] width 399 height 53
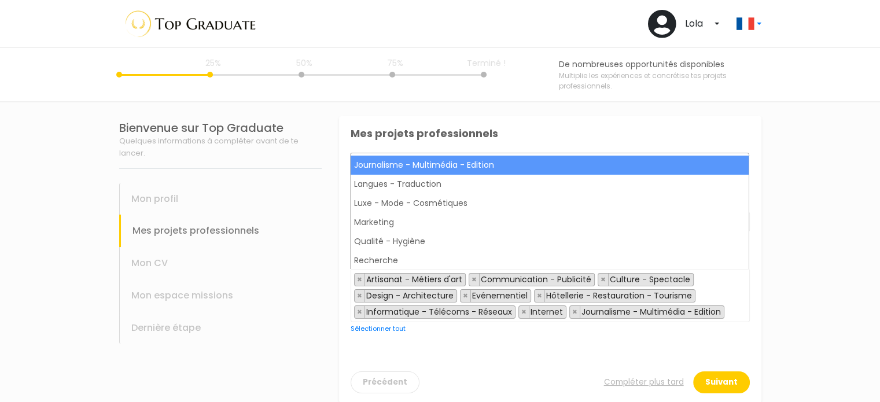
scroll to position [692, 0]
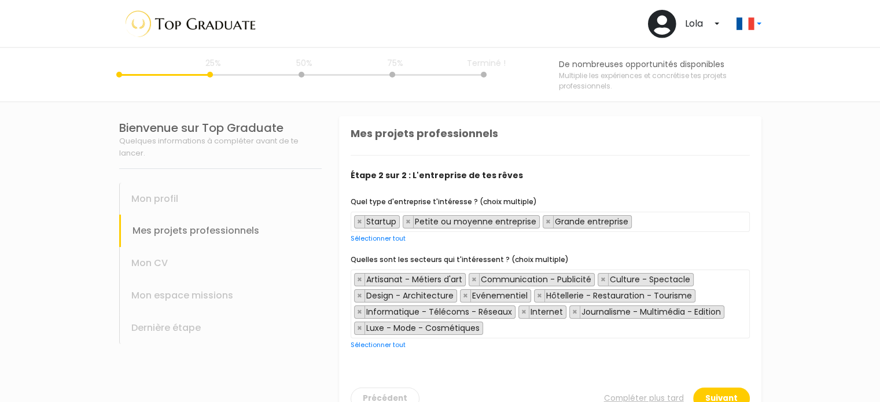
click at [579, 332] on span "× Artisanat - Métiers d'art × Communication - Publicité × Culture - Spectacle ×…" at bounding box center [550, 304] width 399 height 69
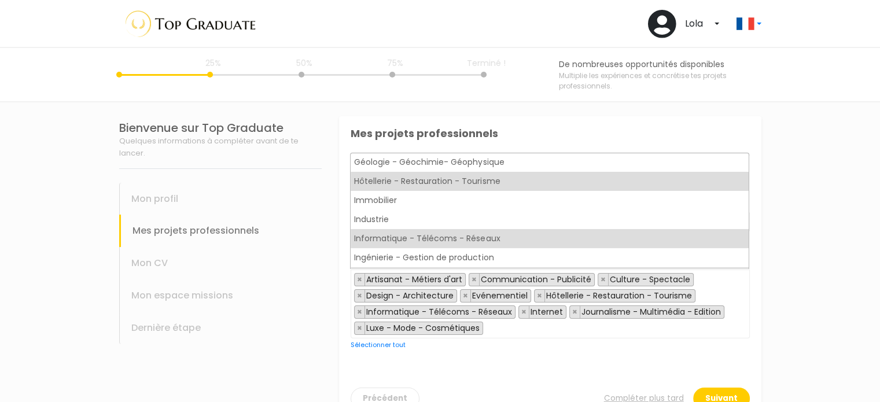
scroll to position [536, 0]
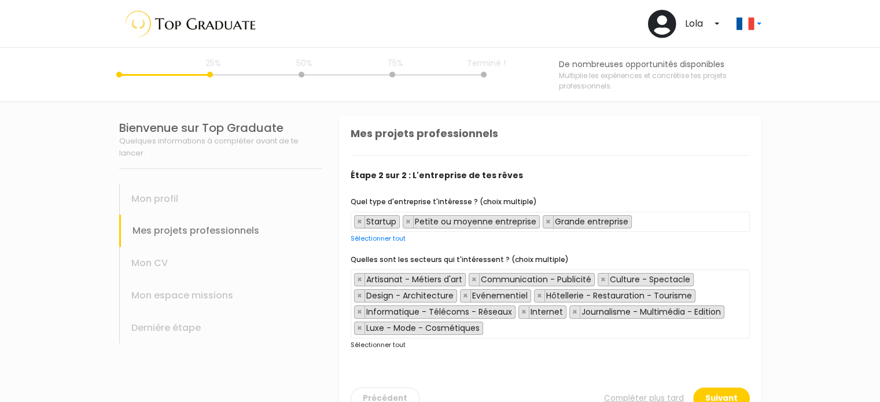
click at [378, 342] on link "Sélectionner tout" at bounding box center [378, 344] width 55 height 9
select select "1"
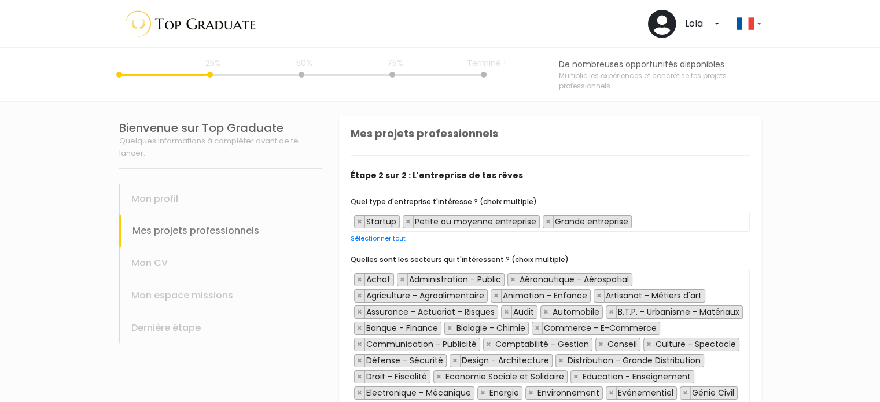
scroll to position [188, 0]
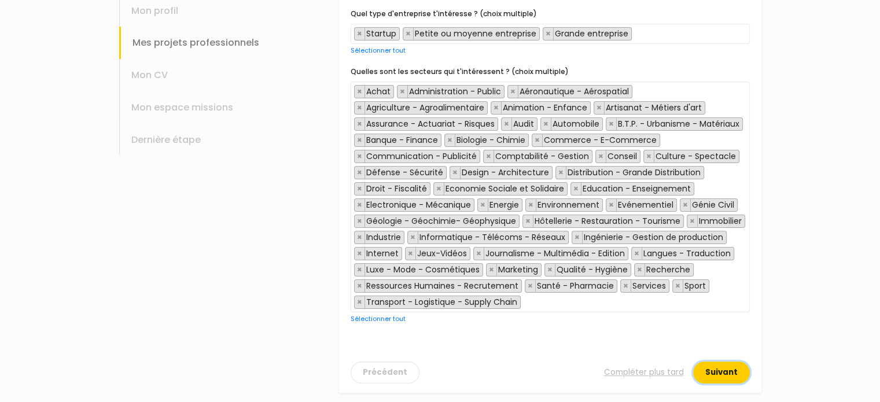
click at [723, 367] on button "Suivant" at bounding box center [721, 373] width 57 height 22
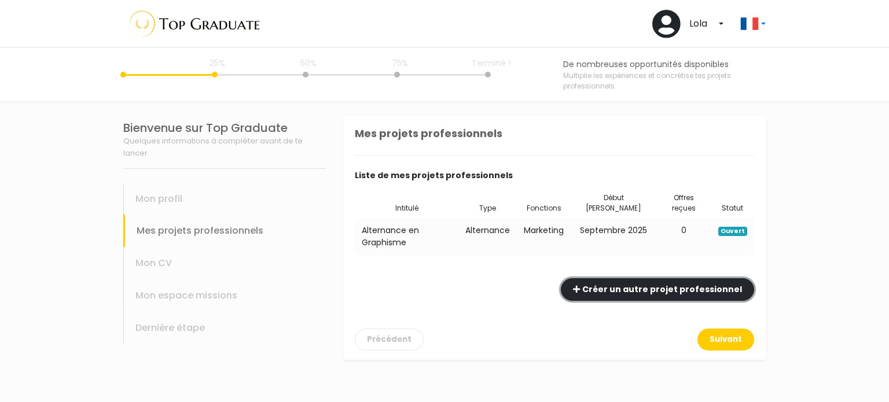
click at [698, 282] on button "Créer un autre projet professionnel" at bounding box center [657, 289] width 193 height 23
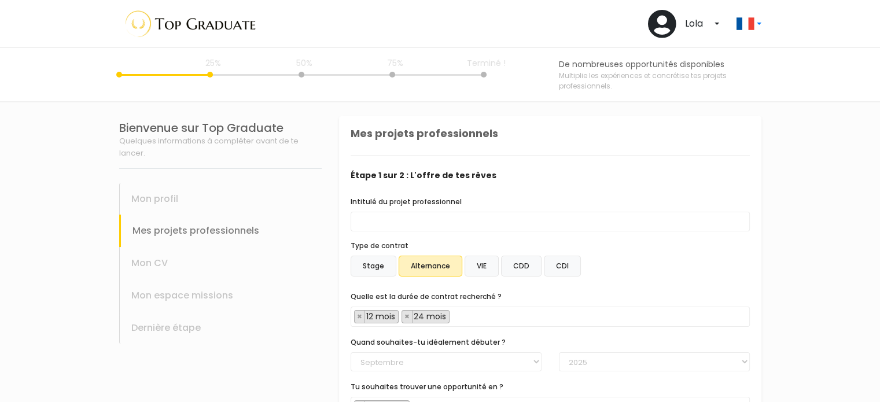
click at [512, 264] on label "CDD" at bounding box center [521, 266] width 41 height 21
click at [339, 116] on input "CDD" at bounding box center [339, 116] width 0 height 0
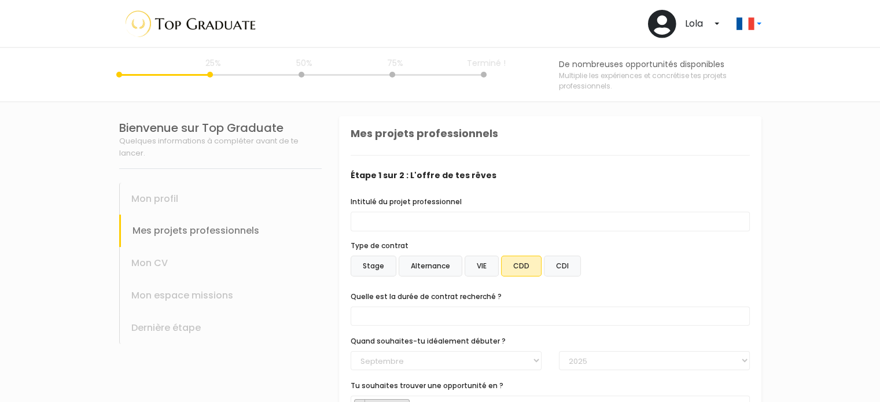
click at [563, 267] on label "CDI" at bounding box center [562, 266] width 37 height 21
click at [339, 116] on input "CDI" at bounding box center [339, 116] width 0 height 0
select select "text.offer.duration.open_ended"
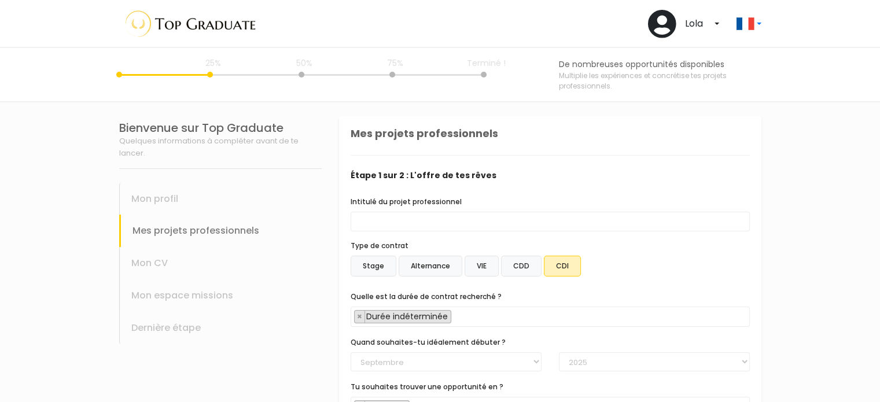
click at [521, 266] on label "CDD" at bounding box center [521, 266] width 41 height 21
click at [339, 116] on input "CDD" at bounding box center [339, 116] width 0 height 0
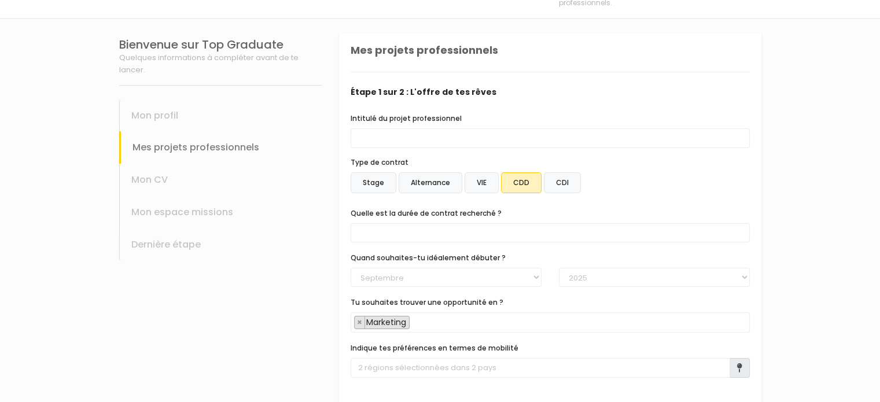
scroll to position [87, 0]
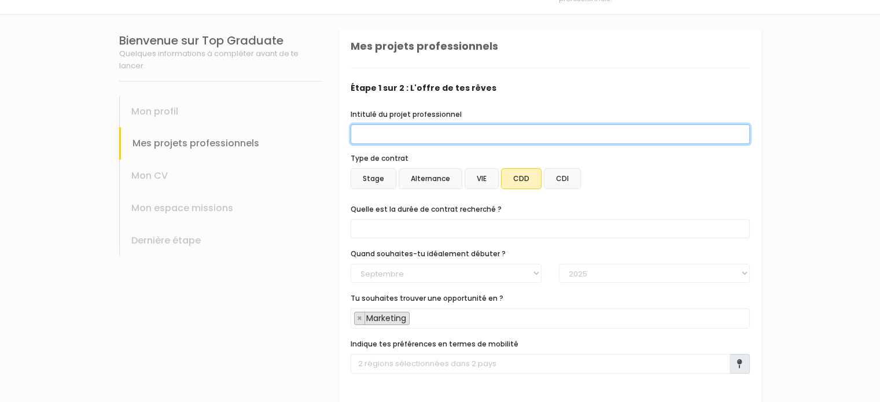
click at [472, 135] on input "Intitulé du projet professionnel" at bounding box center [550, 134] width 399 height 20
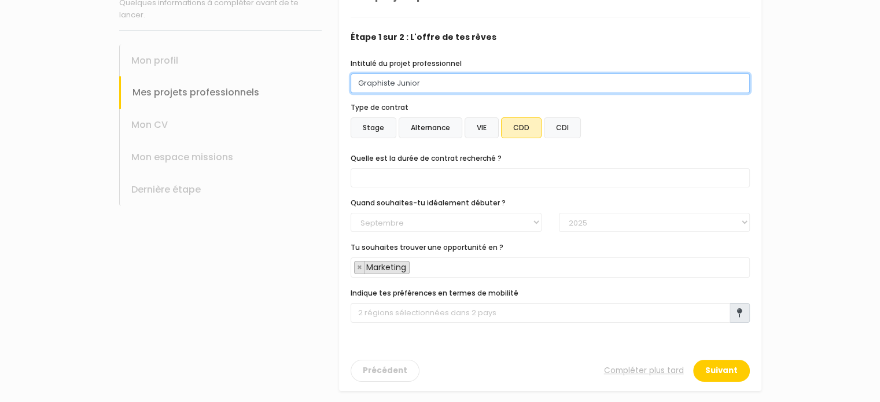
scroll to position [140, 0]
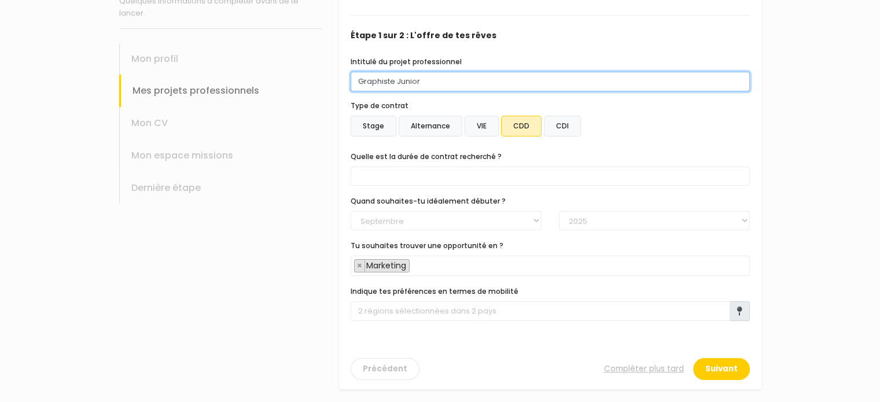
type input "Graphiste Junior"
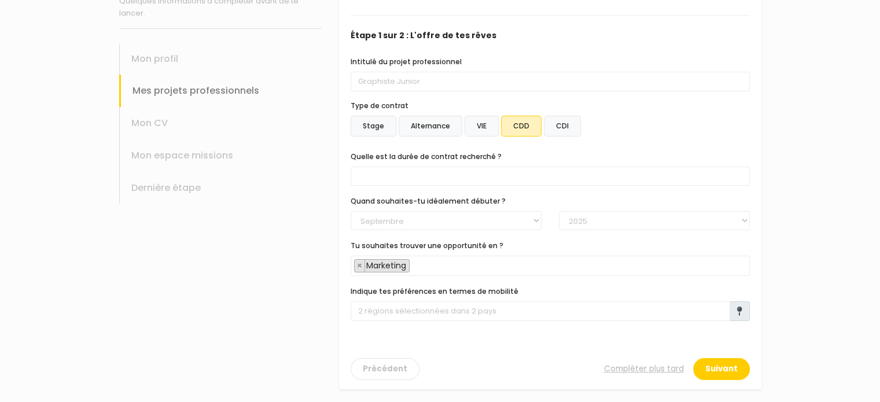
click at [449, 171] on span at bounding box center [550, 176] width 399 height 19
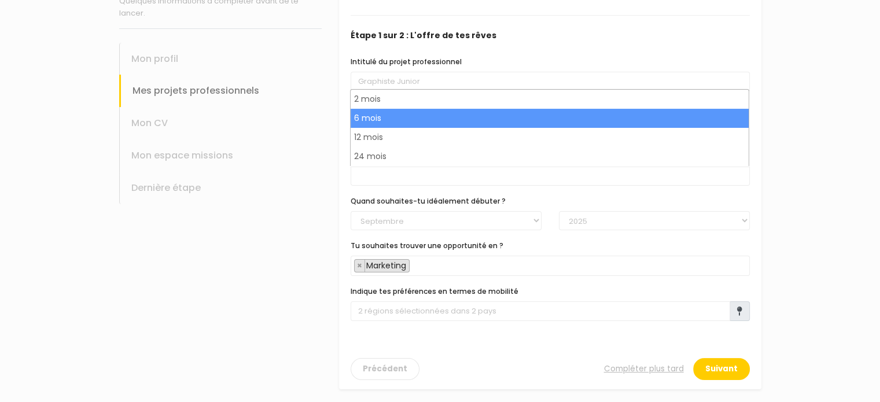
scroll to position [12, 0]
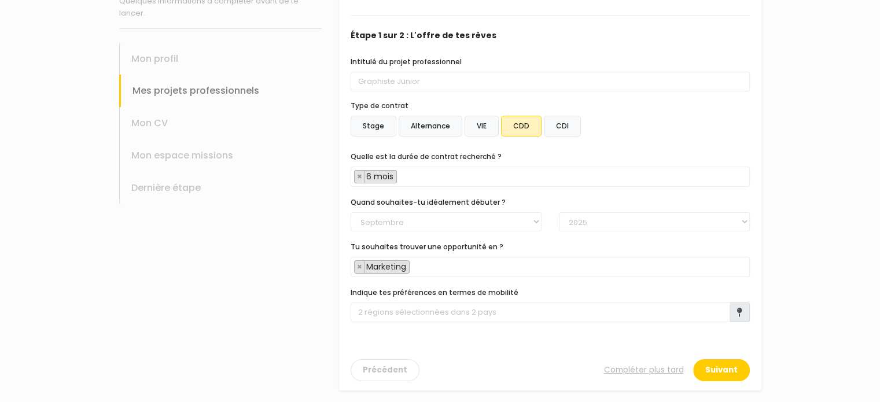
click at [440, 168] on span "× 6 mois" at bounding box center [550, 177] width 399 height 20
click at [487, 175] on span "× 6 mois × 12 mois" at bounding box center [550, 177] width 399 height 20
click at [545, 180] on span "× 6 mois × 12 mois × 24 mois" at bounding box center [550, 177] width 399 height 20
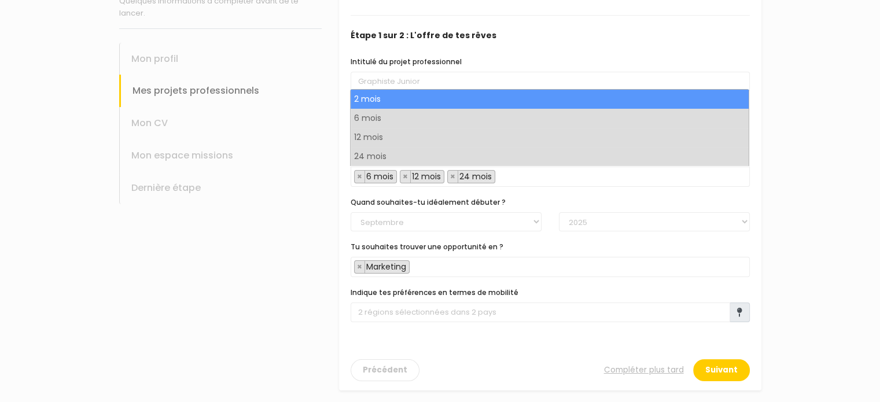
select select "text.offer.duration.2_months"
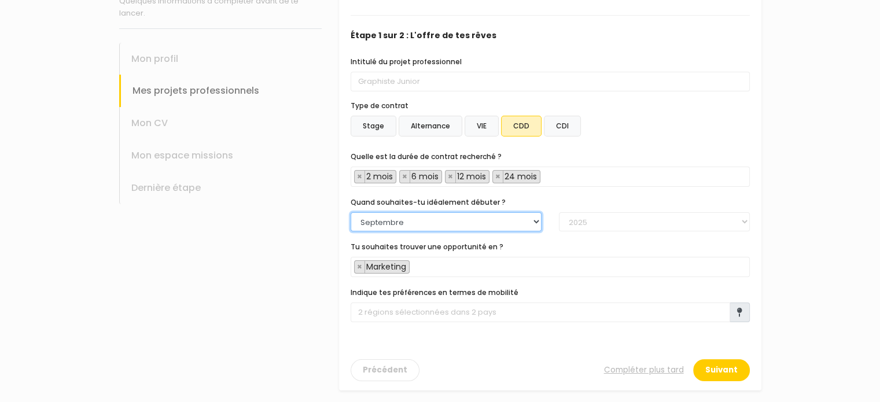
click at [413, 221] on select "Janvier Février Mars Avril Mai Juin Juillet Aout Septembre Octobre Novembre Déc…" at bounding box center [446, 222] width 191 height 20
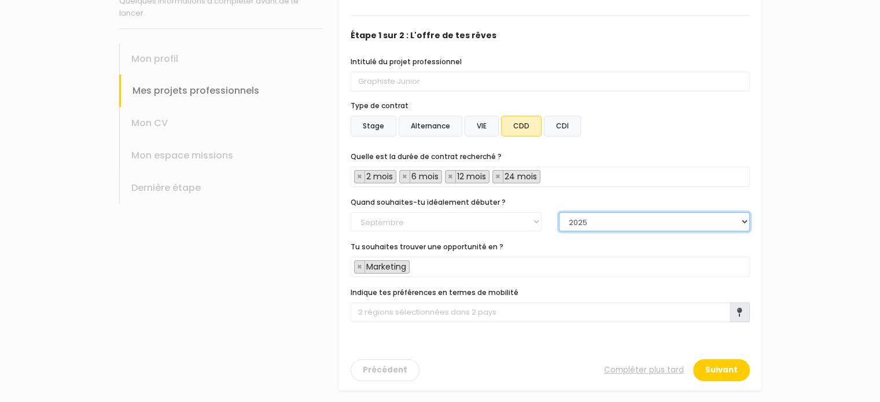
click at [596, 215] on select "2025 2026 2027 2028 2029 2030" at bounding box center [654, 222] width 191 height 20
click at [595, 217] on select "2025 2026 2027 2028 2029 2030" at bounding box center [654, 222] width 191 height 20
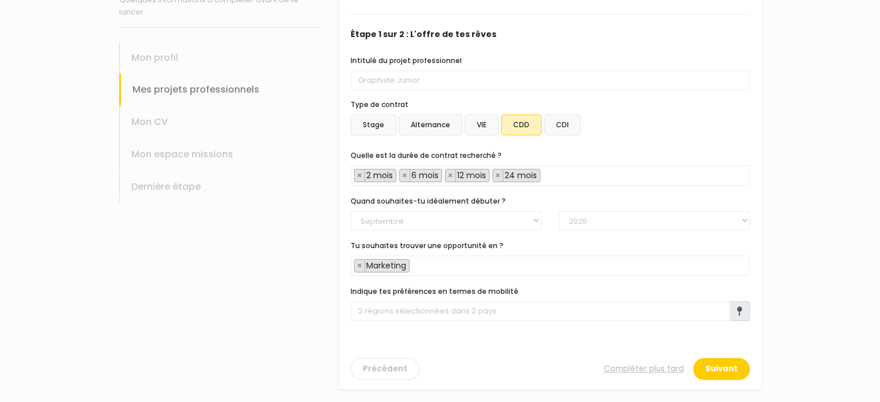
click at [440, 261] on span "× Marketing" at bounding box center [550, 266] width 399 height 20
click at [359, 267] on span "×" at bounding box center [359, 266] width 5 height 12
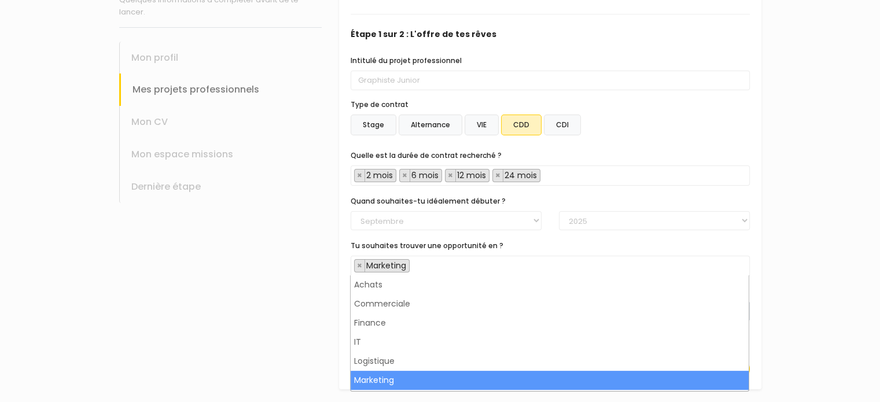
click at [437, 264] on span "× Marketing" at bounding box center [550, 266] width 399 height 20
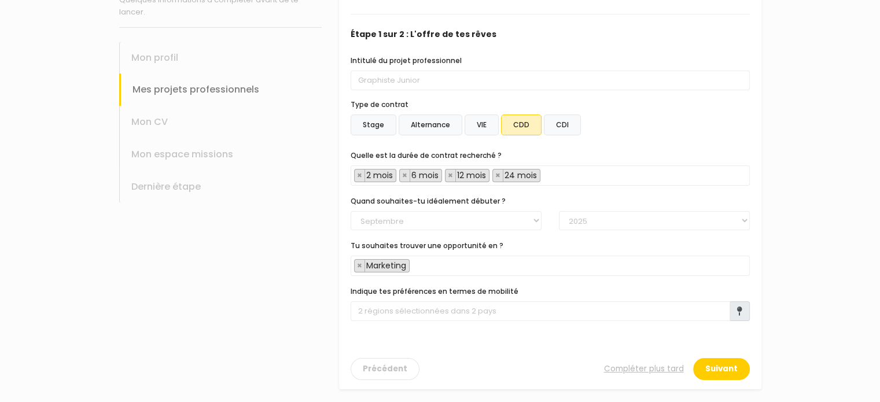
click at [437, 264] on span "× Marketing" at bounding box center [550, 266] width 399 height 20
click at [357, 266] on span "×" at bounding box center [359, 266] width 5 height 12
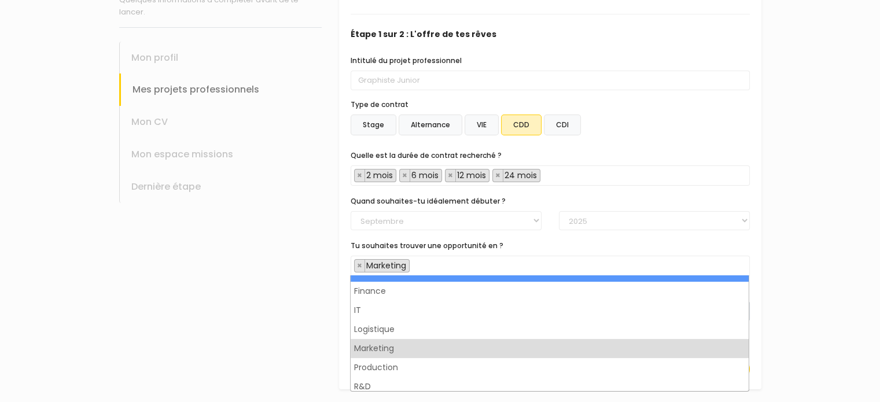
scroll to position [0, 0]
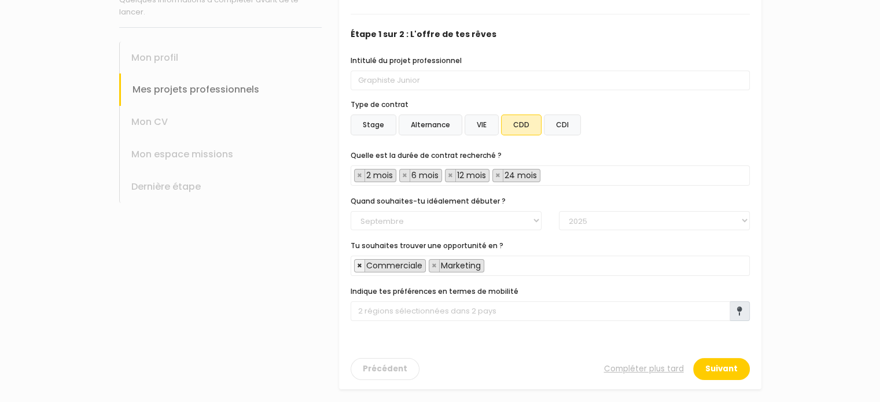
click at [358, 263] on span "×" at bounding box center [359, 266] width 5 height 12
select select "8"
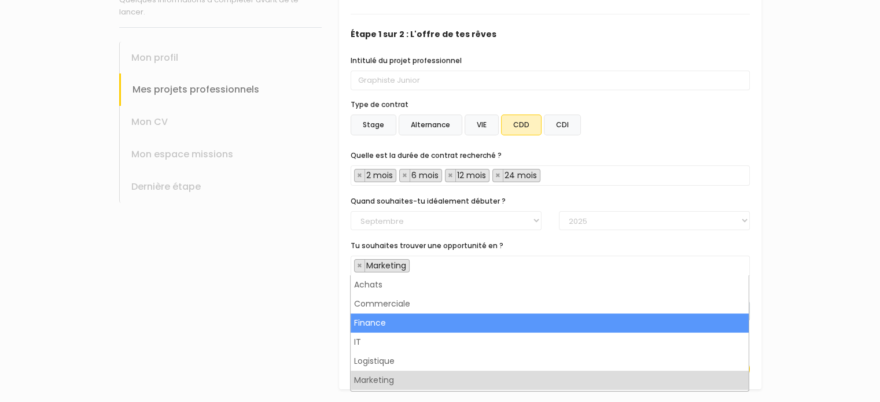
scroll to position [75, 0]
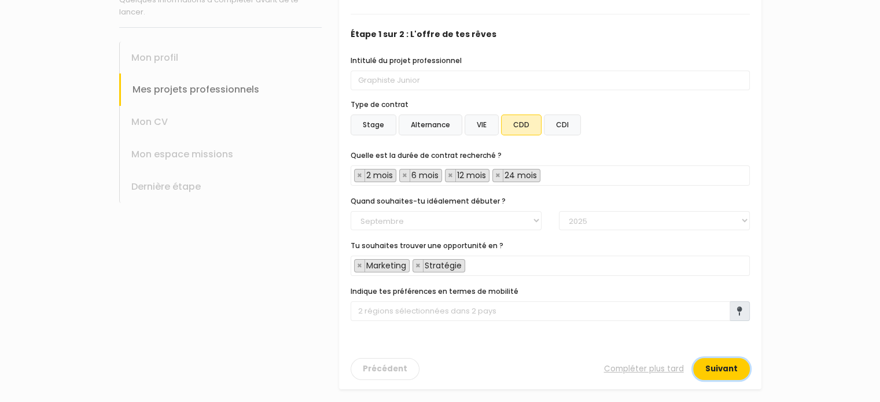
click at [722, 369] on button "Suivant" at bounding box center [721, 369] width 57 height 22
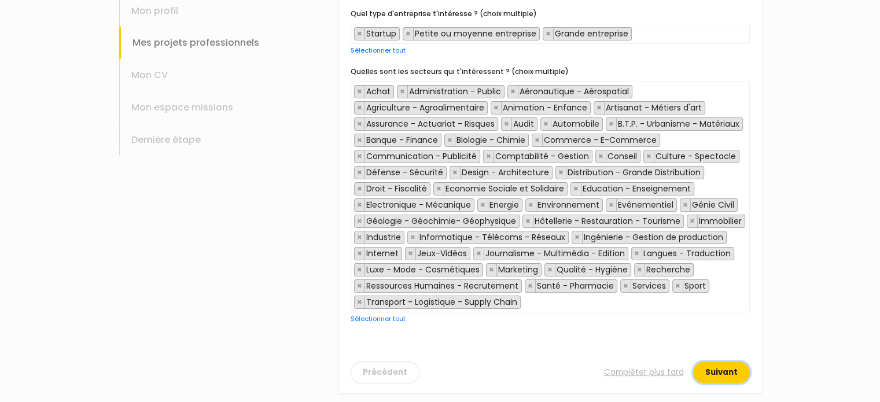
click at [733, 369] on button "Suivant" at bounding box center [721, 373] width 57 height 22
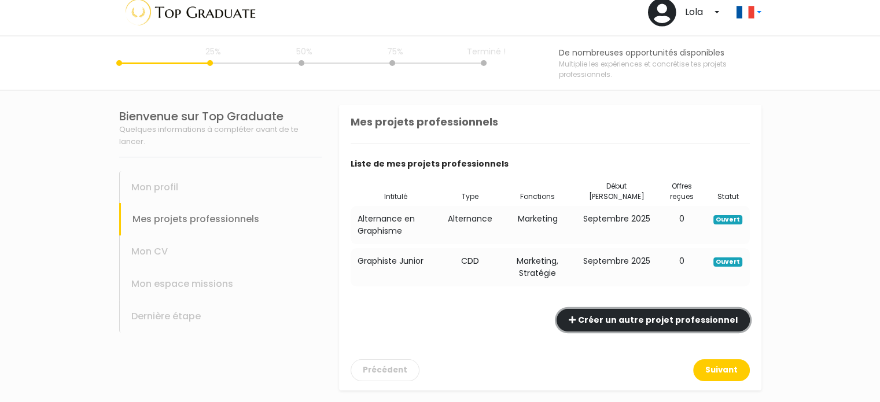
click at [663, 322] on button "Créer un autre projet professionnel" at bounding box center [653, 320] width 193 height 23
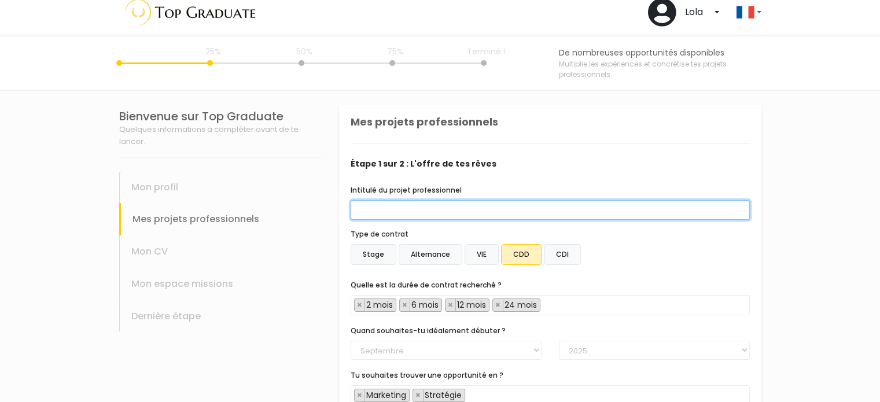
click at [402, 203] on input "Intitulé du projet professionnel" at bounding box center [550, 210] width 399 height 20
type input "Graphiste Junior"
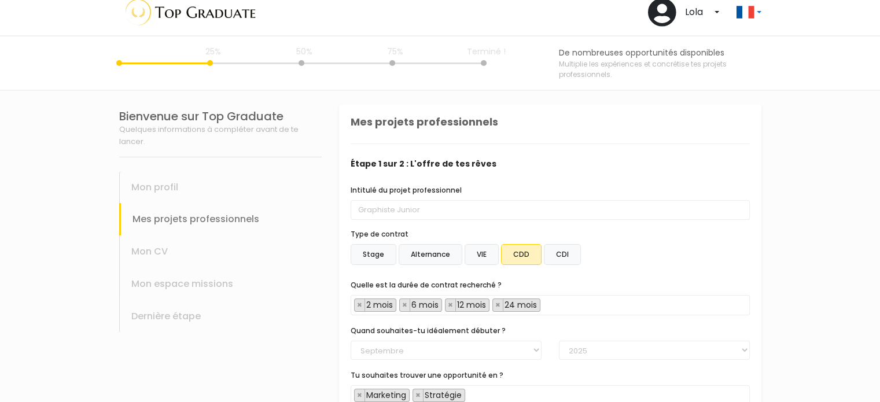
click at [557, 258] on label "CDI" at bounding box center [562, 254] width 37 height 21
click at [339, 105] on input "CDI" at bounding box center [339, 105] width 0 height 0
select select "text.offer.duration.open_ended"
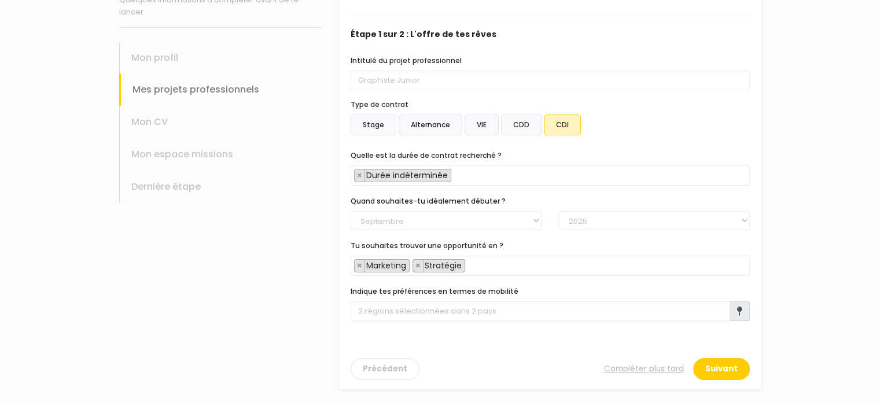
scroll to position [141, 0]
click at [713, 363] on button "Suivant" at bounding box center [721, 370] width 57 height 22
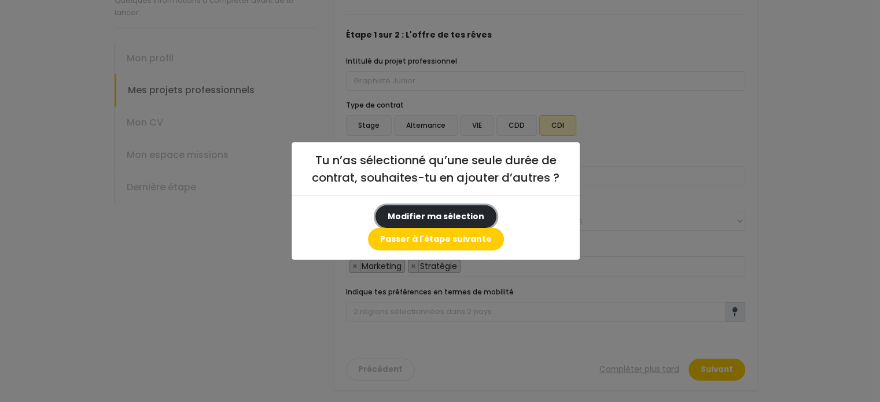
click at [381, 220] on button "Modifier ma sélection" at bounding box center [436, 216] width 121 height 23
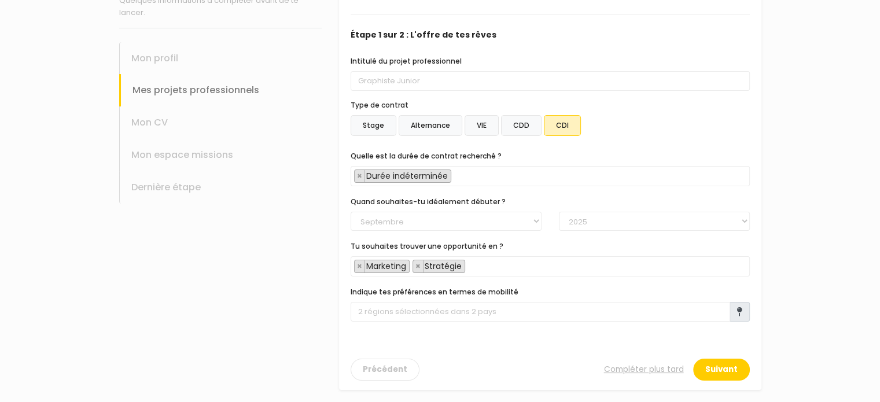
click at [504, 178] on span "× Durée indéterminée" at bounding box center [550, 176] width 399 height 20
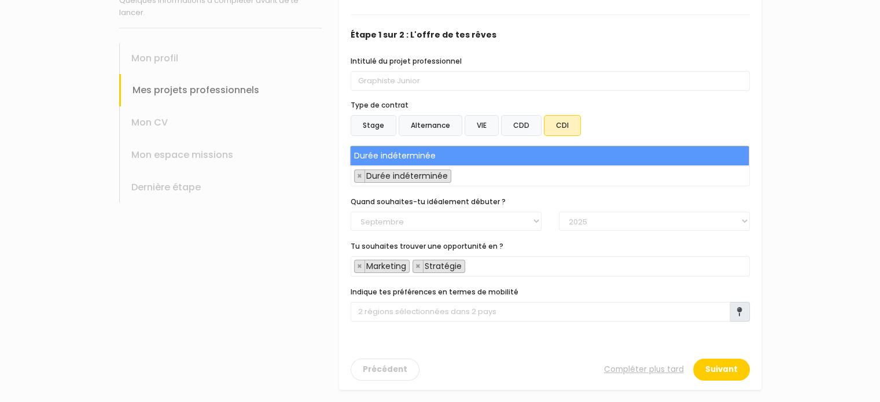
click at [504, 178] on span "× Durée indéterminée" at bounding box center [550, 176] width 399 height 20
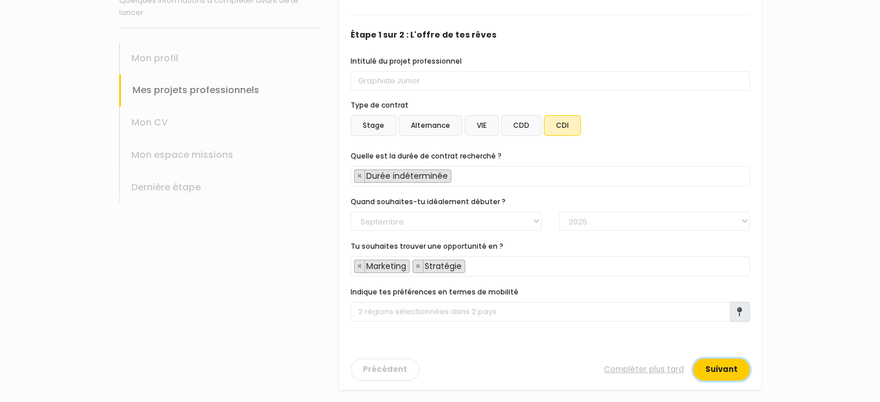
click at [718, 370] on button "Suivant" at bounding box center [721, 370] width 57 height 22
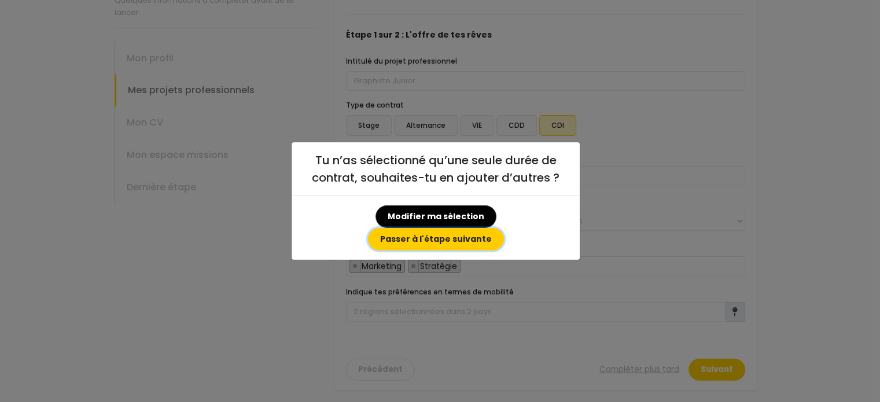
click at [499, 236] on button "Passer à l'étape suivante" at bounding box center [436, 239] width 136 height 23
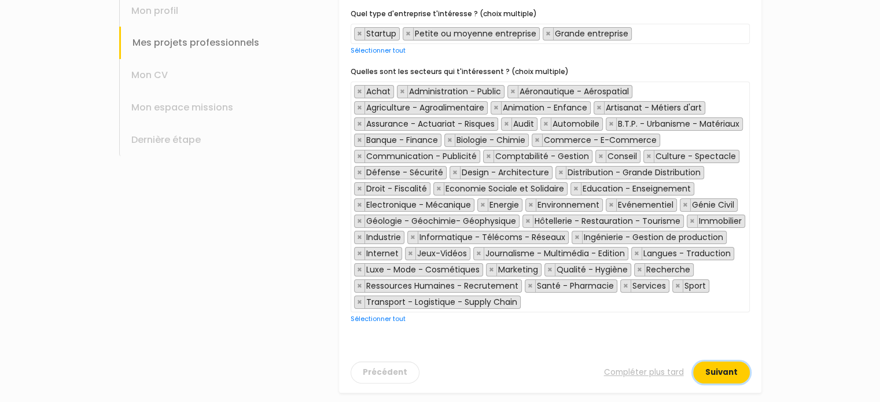
click at [722, 370] on button "Suivant" at bounding box center [721, 373] width 57 height 22
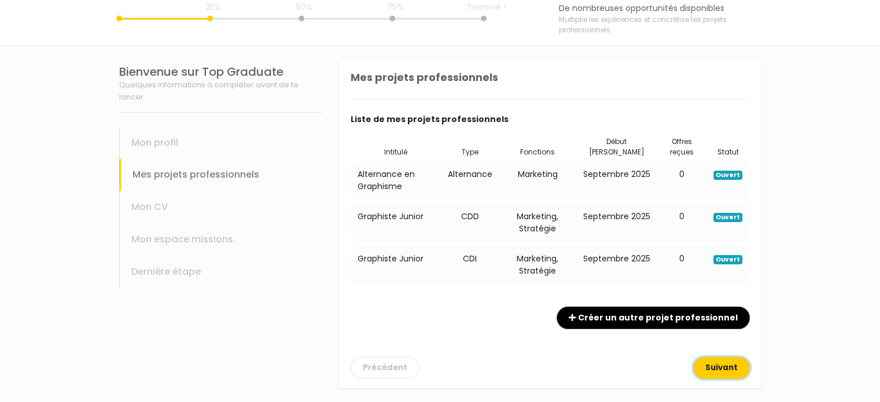
scroll to position [53, 0]
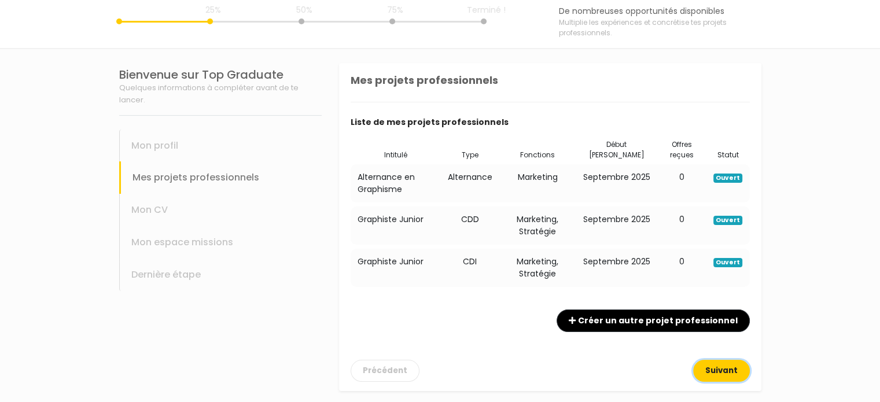
click at [722, 367] on button "Suivant" at bounding box center [721, 371] width 57 height 22
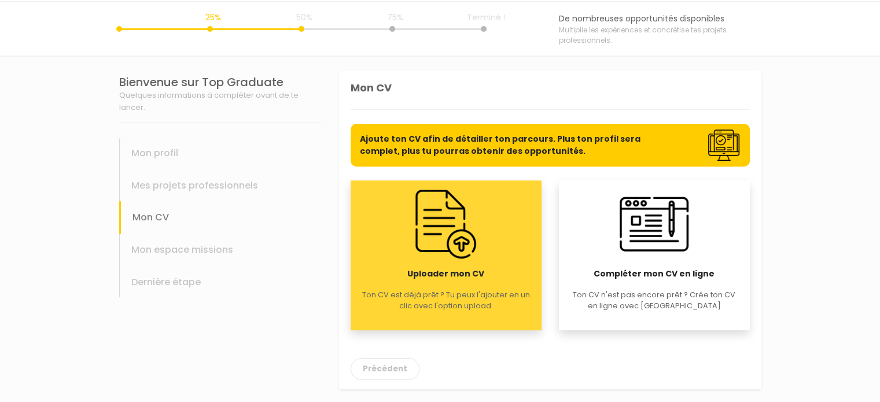
click at [432, 220] on img at bounding box center [445, 224] width 69 height 69
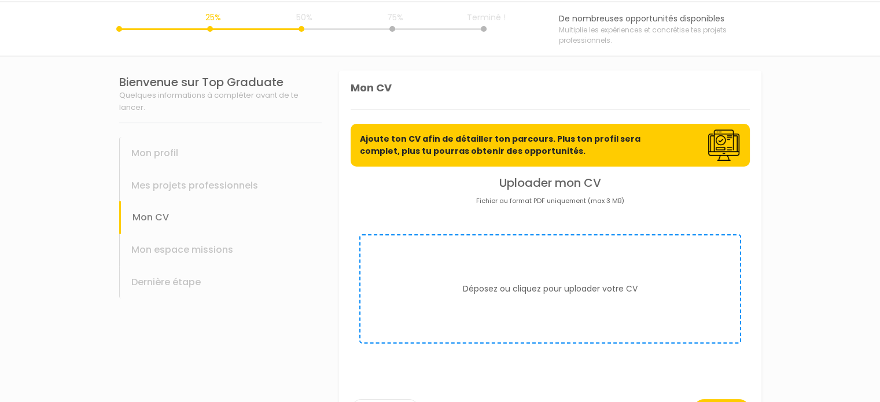
click at [493, 280] on form "Déposez ou cliquez pour uploader votre CV" at bounding box center [550, 288] width 382 height 109
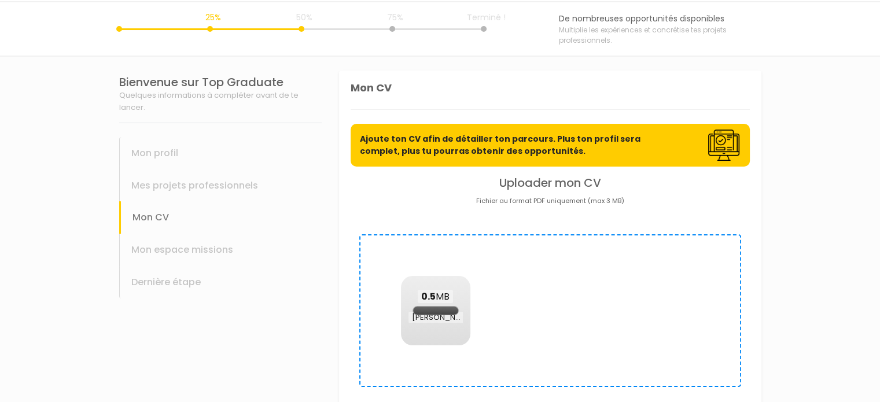
scroll to position [7, 0]
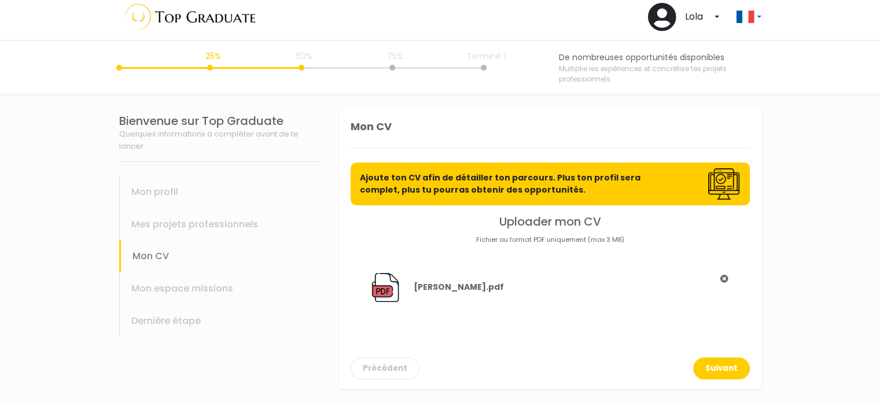
click at [724, 275] on icon at bounding box center [724, 279] width 10 height 8
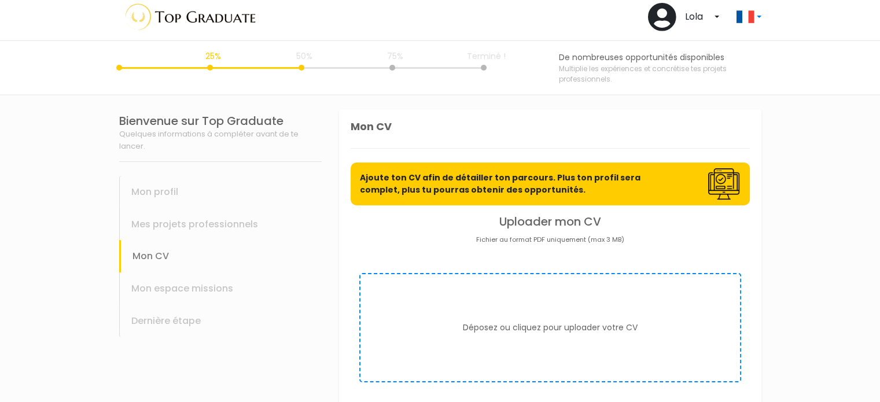
scroll to position [46, 0]
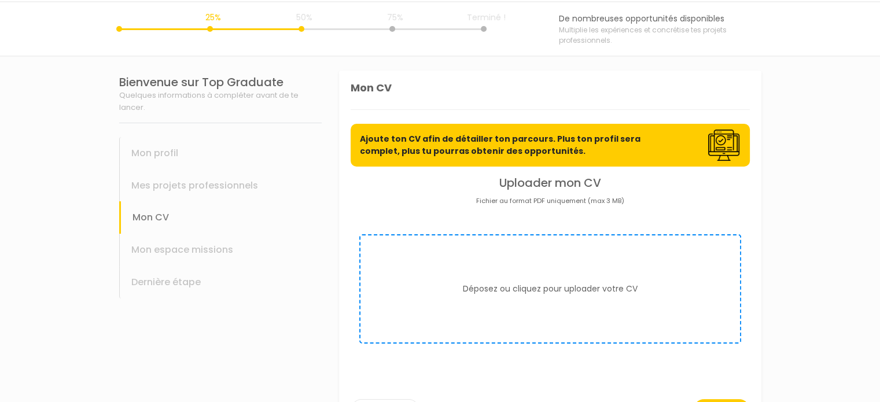
click at [565, 289] on button "Déposez ou cliquez pour uploader votre CV" at bounding box center [550, 289] width 175 height 12
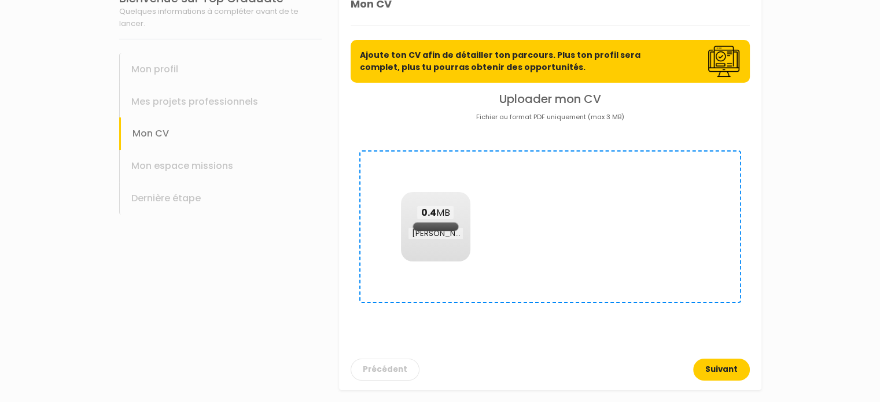
scroll to position [7, 0]
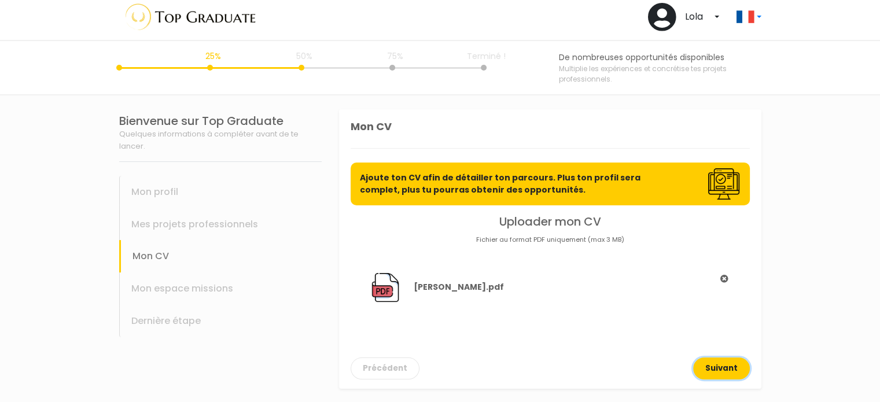
click at [727, 367] on button "Suivant" at bounding box center [721, 369] width 57 height 22
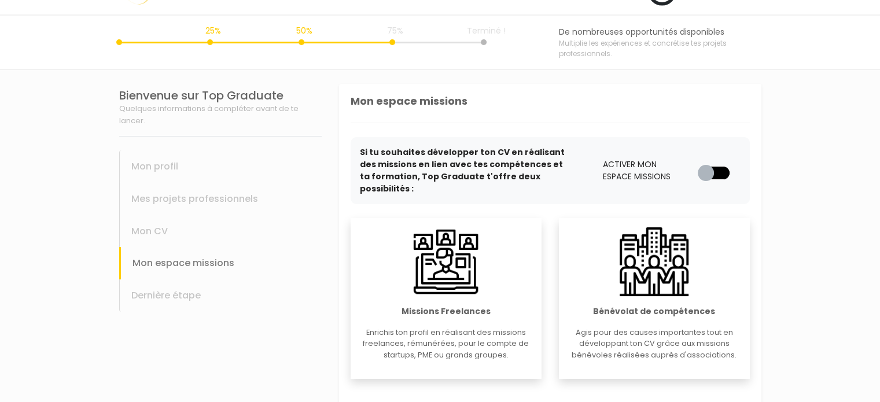
scroll to position [69, 0]
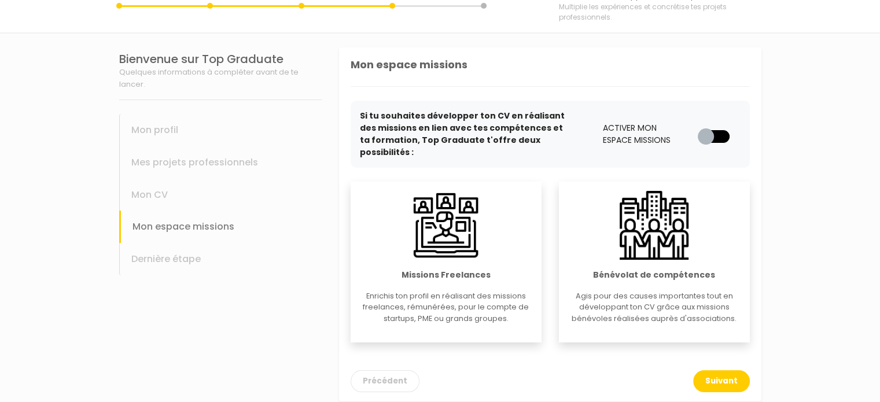
click at [421, 229] on img at bounding box center [445, 225] width 69 height 69
click at [719, 127] on label at bounding box center [719, 127] width 0 height 0
click at [707, 129] on input "checkbox" at bounding box center [702, 133] width 9 height 12
checkbox input "true"
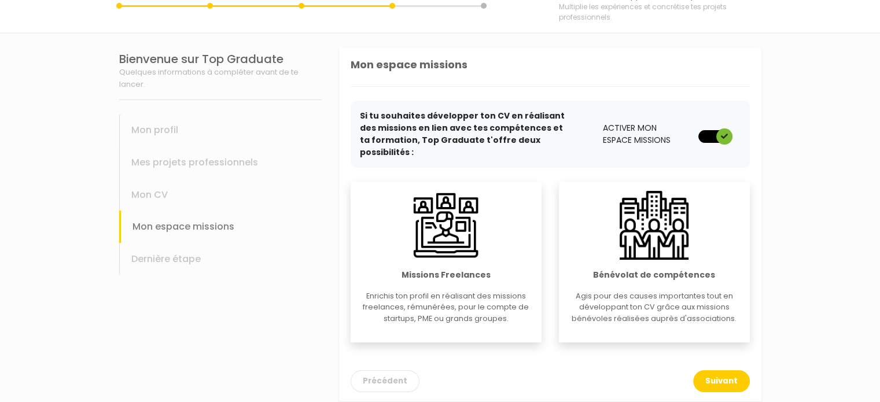
click at [472, 236] on img at bounding box center [445, 225] width 69 height 69
click at [710, 370] on button "Suivant" at bounding box center [721, 381] width 57 height 22
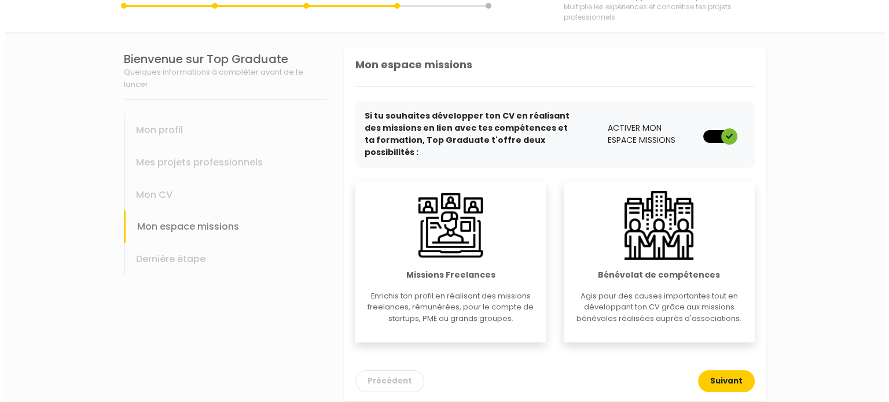
scroll to position [0, 0]
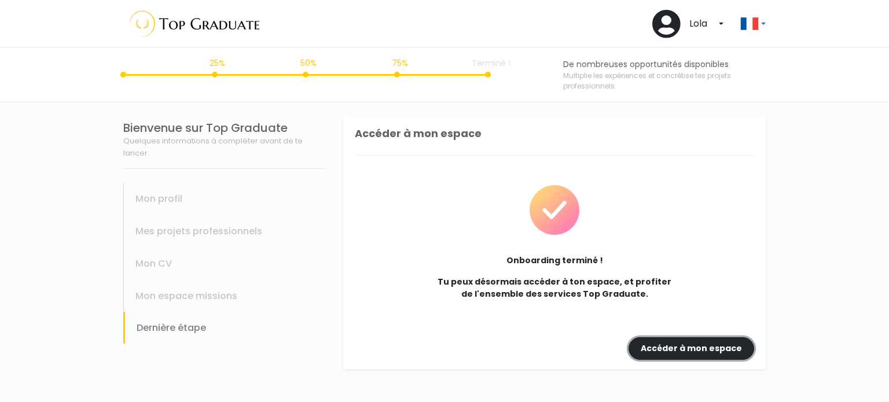
click at [702, 345] on link "Accéder à mon espace" at bounding box center [691, 348] width 126 height 23
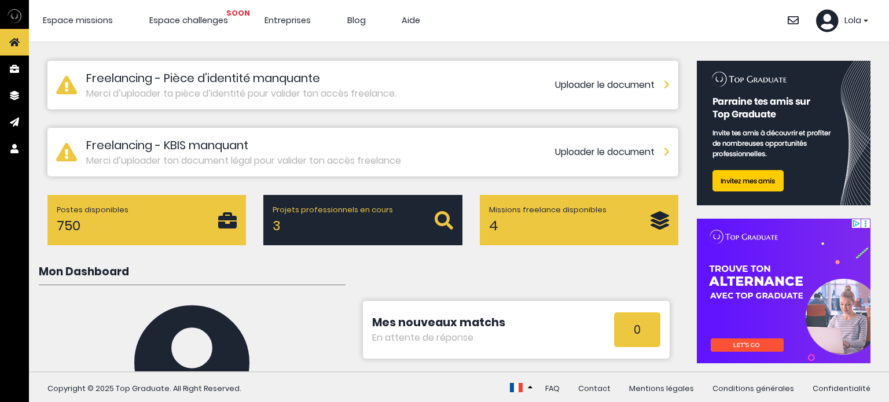
click at [523, 231] on div "4" at bounding box center [569, 225] width 161 height 21
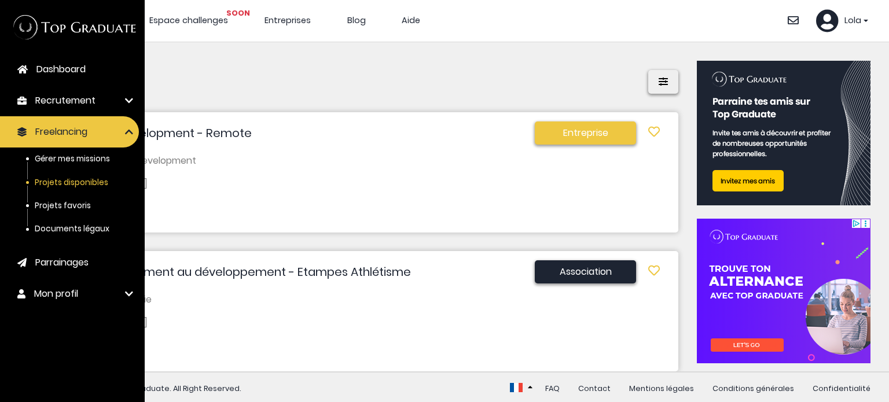
click at [47, 99] on span "Recrutement" at bounding box center [65, 101] width 60 height 14
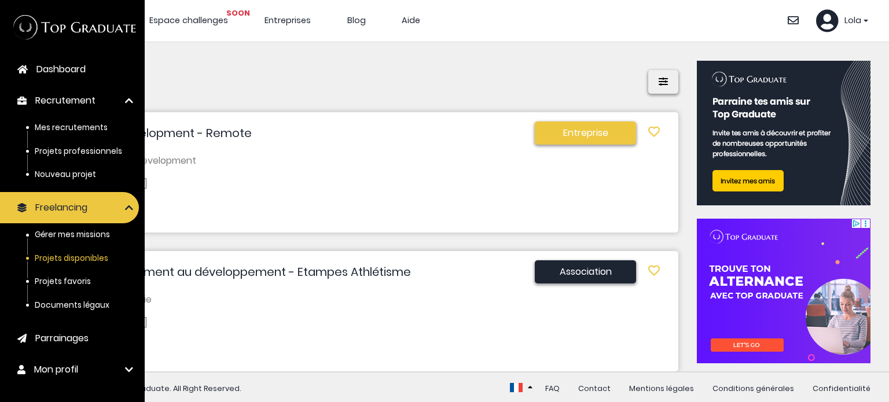
click at [52, 64] on span "Dashboard" at bounding box center [60, 70] width 49 height 14
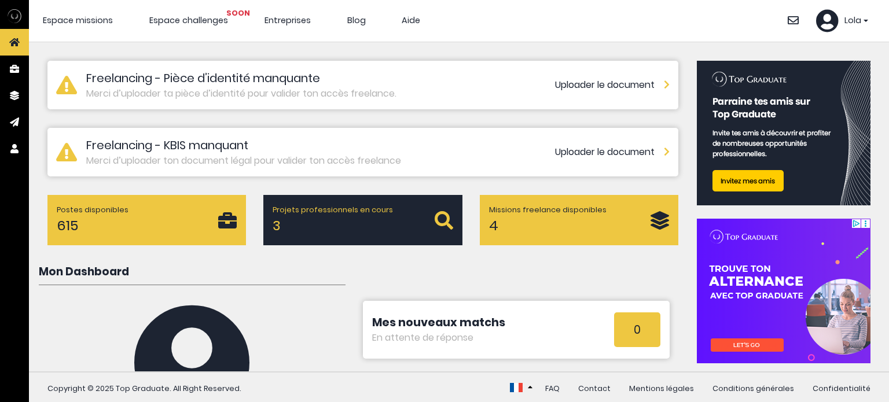
click at [136, 224] on div "Postes disponibles 615" at bounding box center [137, 220] width 161 height 32
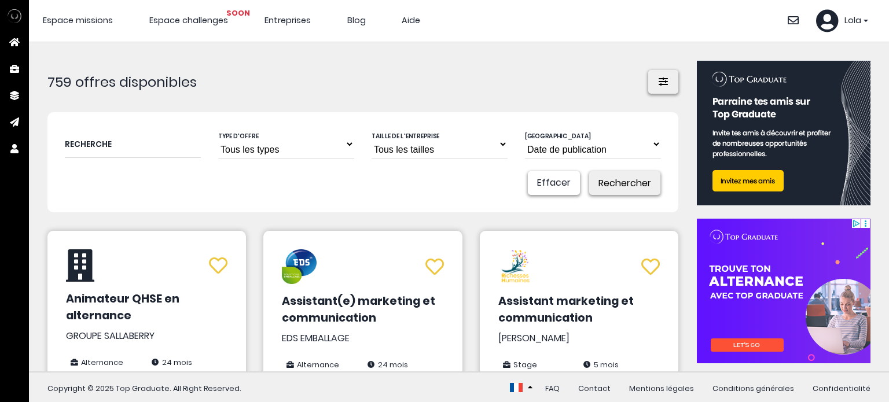
click at [116, 150] on input "text" at bounding box center [133, 144] width 136 height 28
type input "graphiste"
click at [633, 184] on button "Rechercher" at bounding box center [624, 183] width 71 height 24
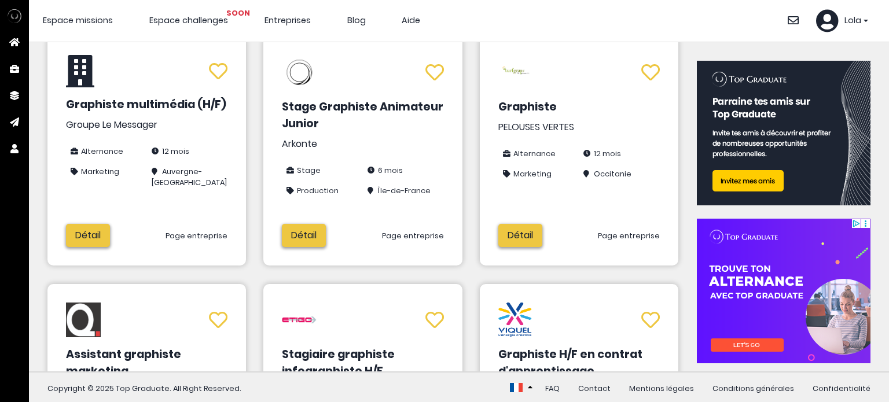
scroll to position [458, 0]
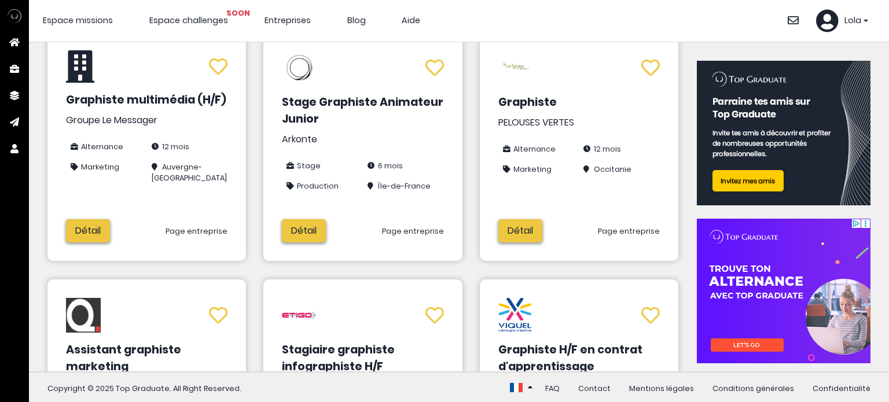
click at [107, 229] on link "Détail" at bounding box center [88, 230] width 44 height 23
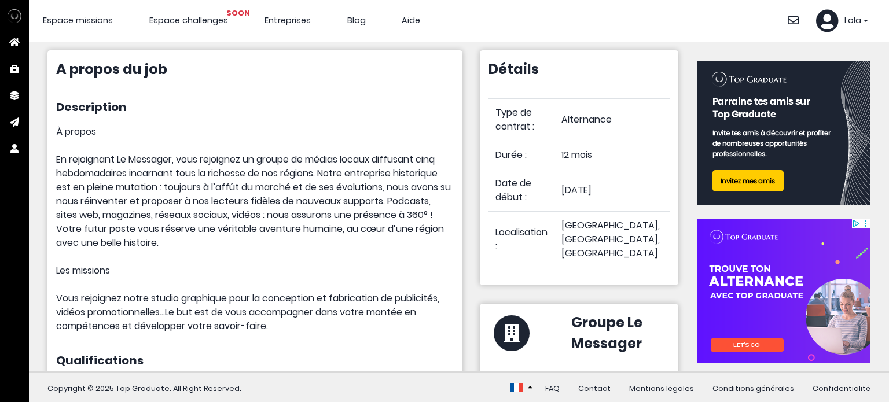
scroll to position [67, 0]
